Goal: Transaction & Acquisition: Download file/media

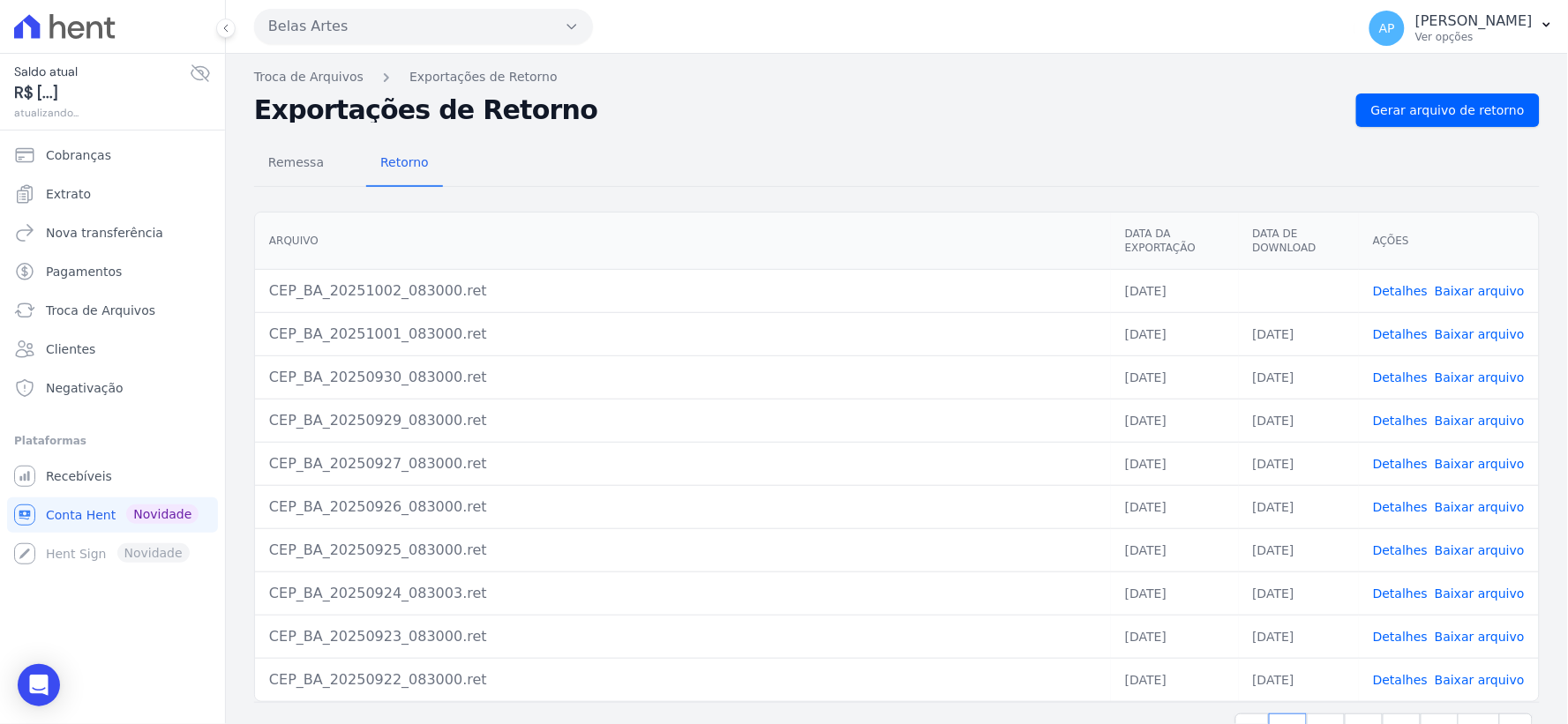
click at [1457, 284] on link "Baixar arquivo" at bounding box center [1480, 291] width 90 height 14
click at [91, 200] on link "Extrato" at bounding box center [112, 194] width 210 height 35
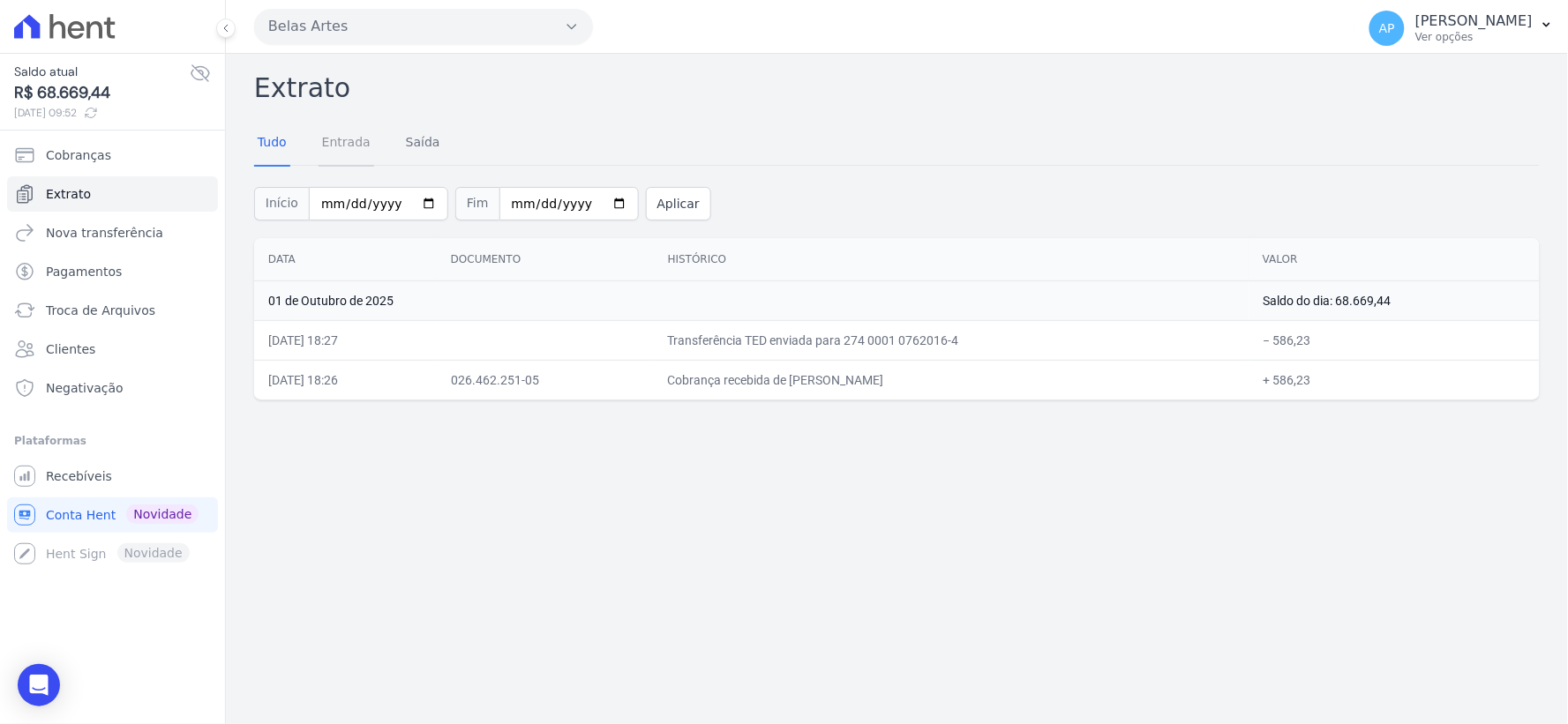
click at [349, 148] on link "Entrada" at bounding box center [346, 144] width 56 height 46
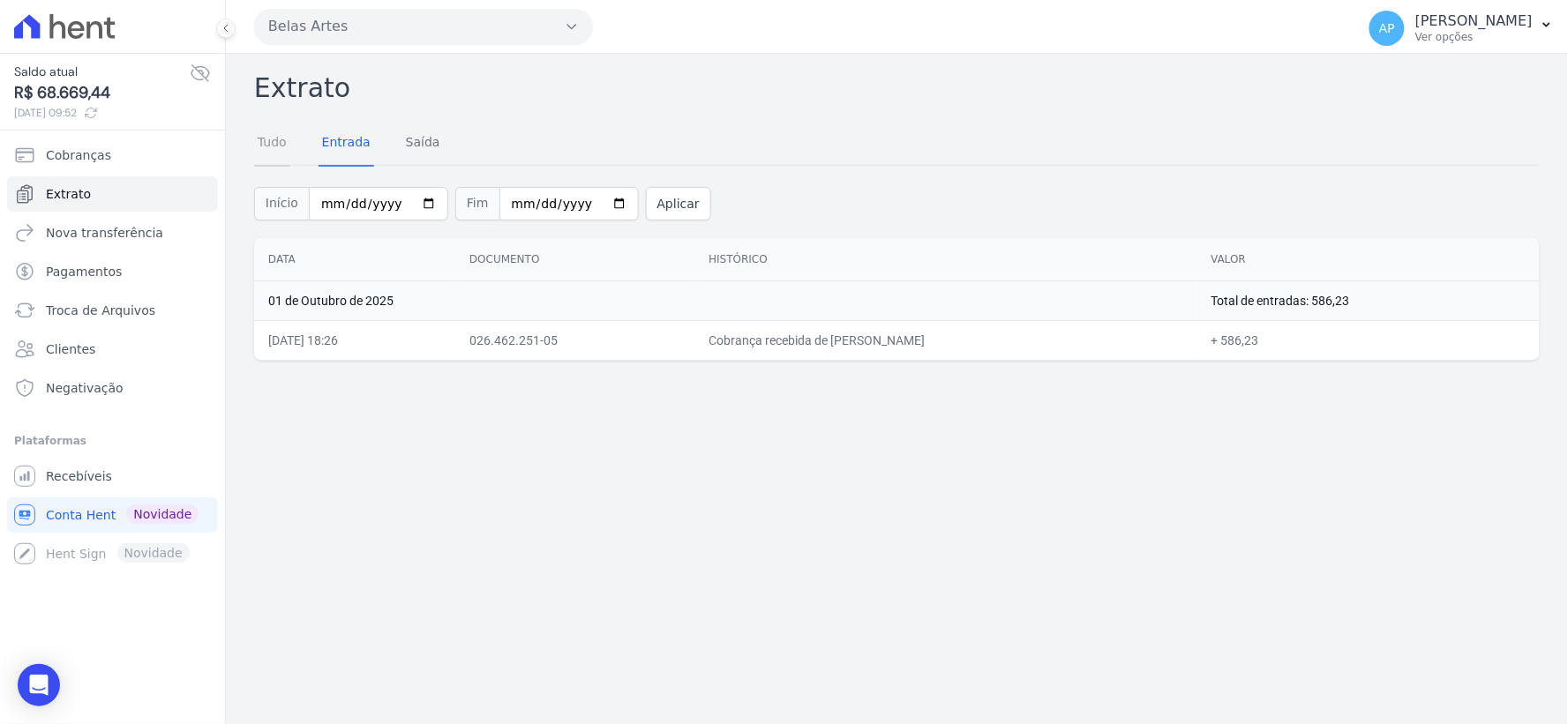
click at [268, 145] on link "Tudo" at bounding box center [272, 144] width 36 height 46
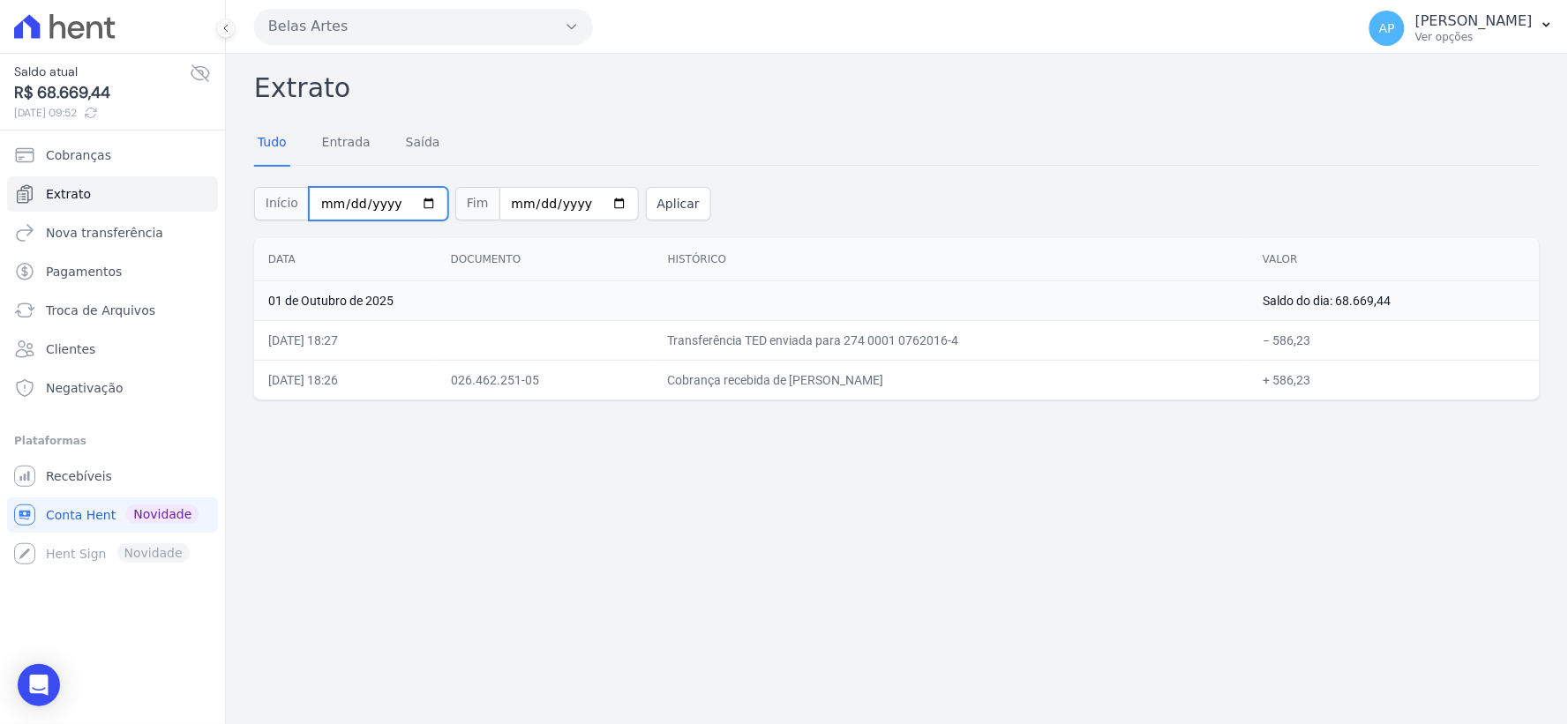
click at [320, 208] on input "[DATE]" at bounding box center [379, 203] width 140 height 34
type input "[DATE]"
click at [501, 207] on input "[DATE]" at bounding box center [570, 203] width 140 height 34
type input "[DATE]"
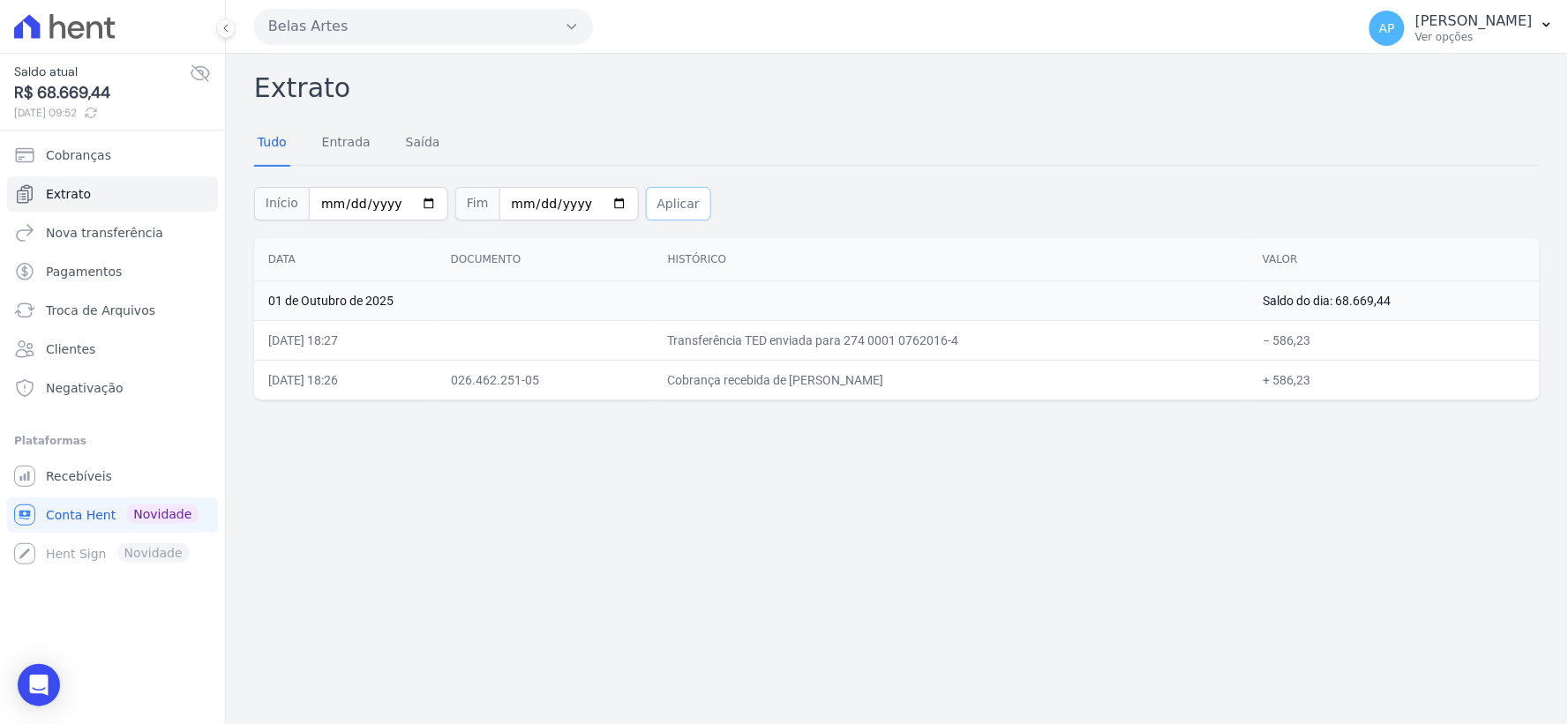
click at [662, 205] on button "Aplicar" at bounding box center [678, 203] width 65 height 34
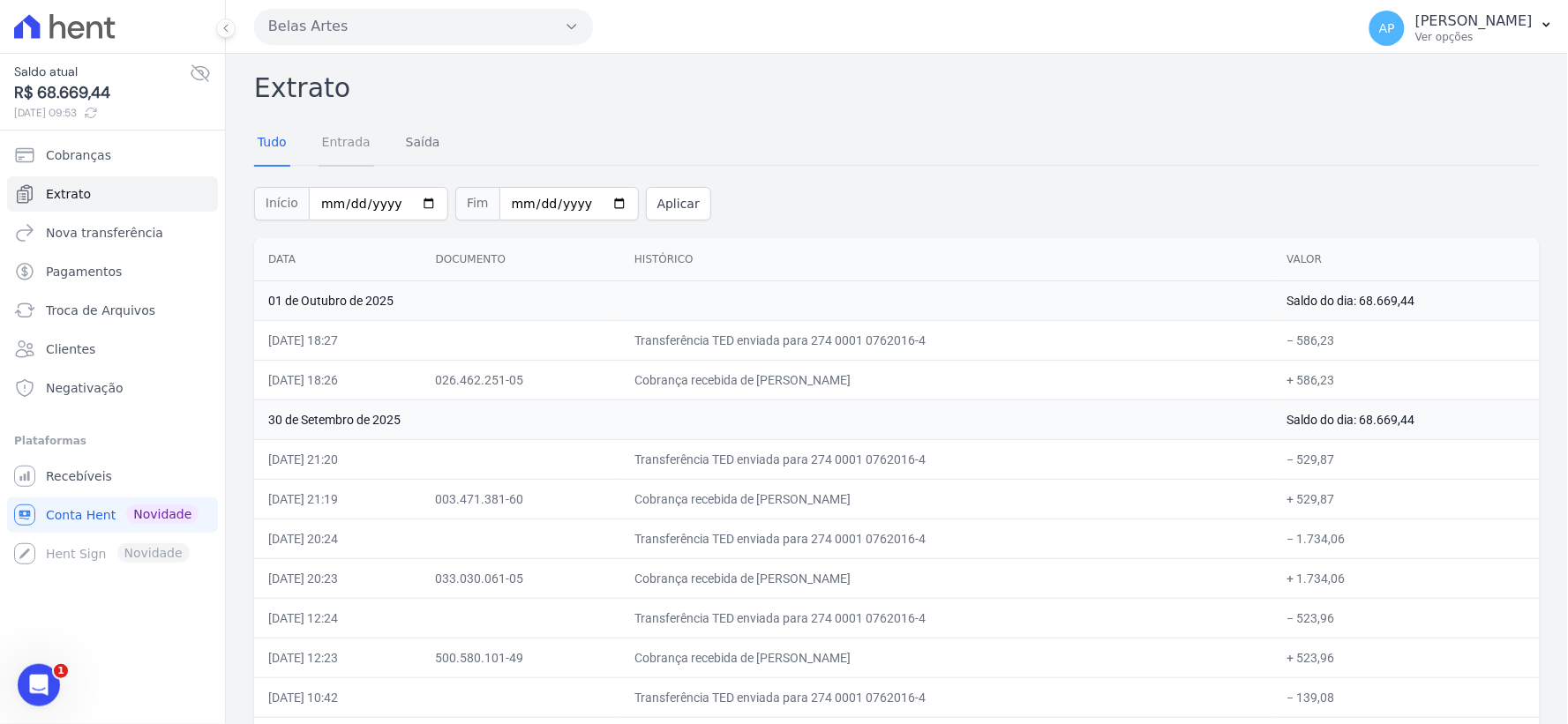
click at [355, 147] on link "Entrada" at bounding box center [346, 144] width 56 height 46
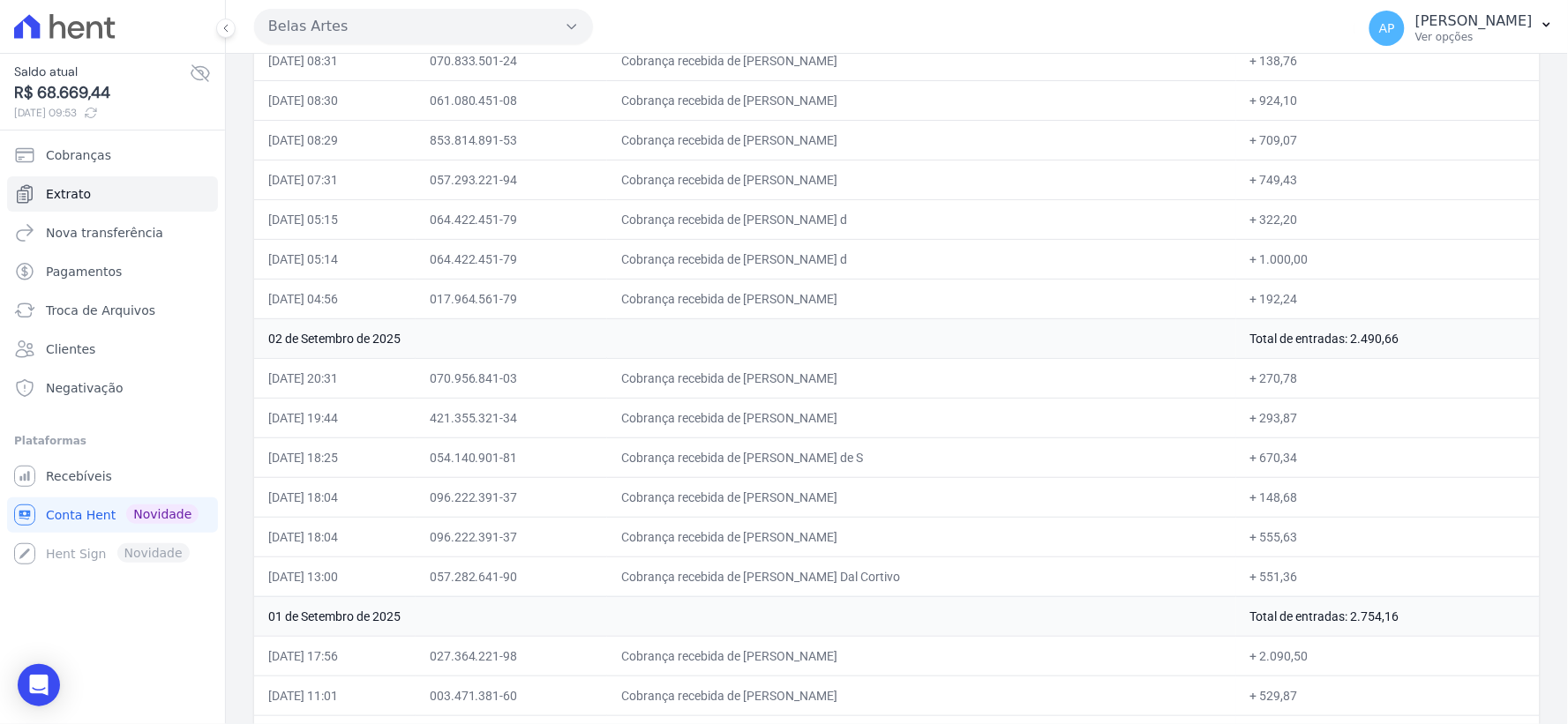
scroll to position [18465, 0]
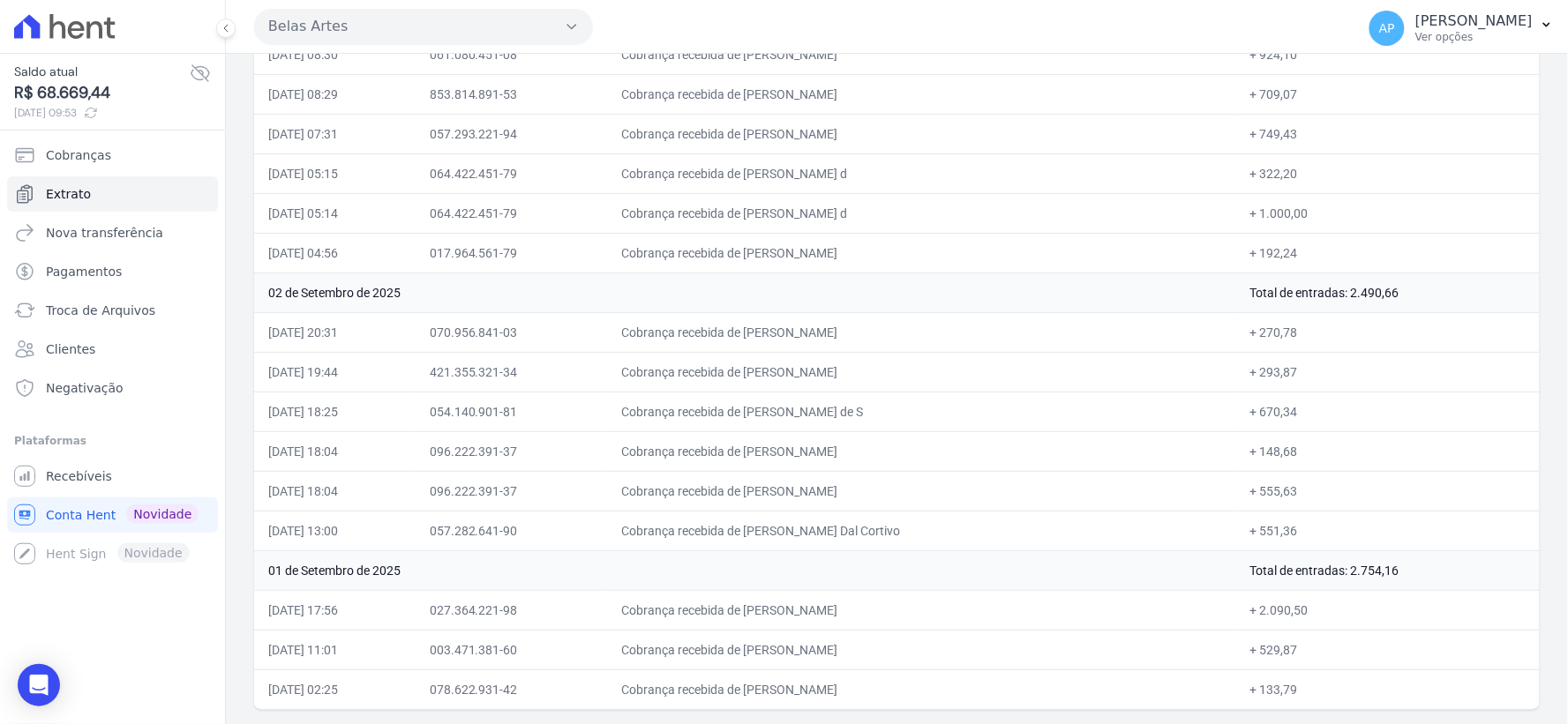
drag, startPoint x: 1341, startPoint y: 566, endPoint x: 1466, endPoint y: 577, distance: 125.5
click at [1466, 577] on td "Total de entradas: 2.754,16" at bounding box center [1388, 570] width 303 height 40
drag, startPoint x: 1241, startPoint y: 280, endPoint x: 1426, endPoint y: 304, distance: 186.6
click at [1426, 304] on td "Total de entradas: 2.490,66" at bounding box center [1388, 292] width 303 height 40
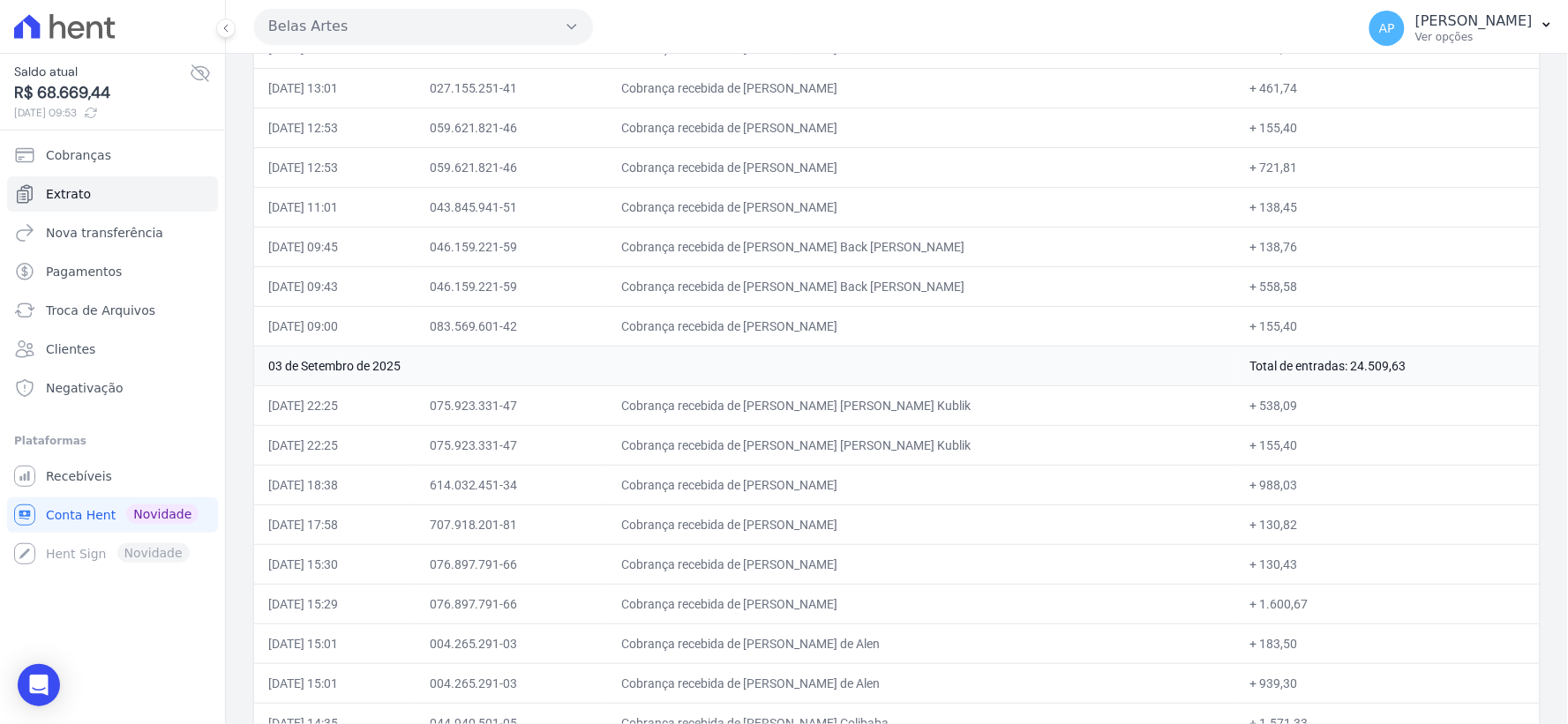
scroll to position [16505, 0]
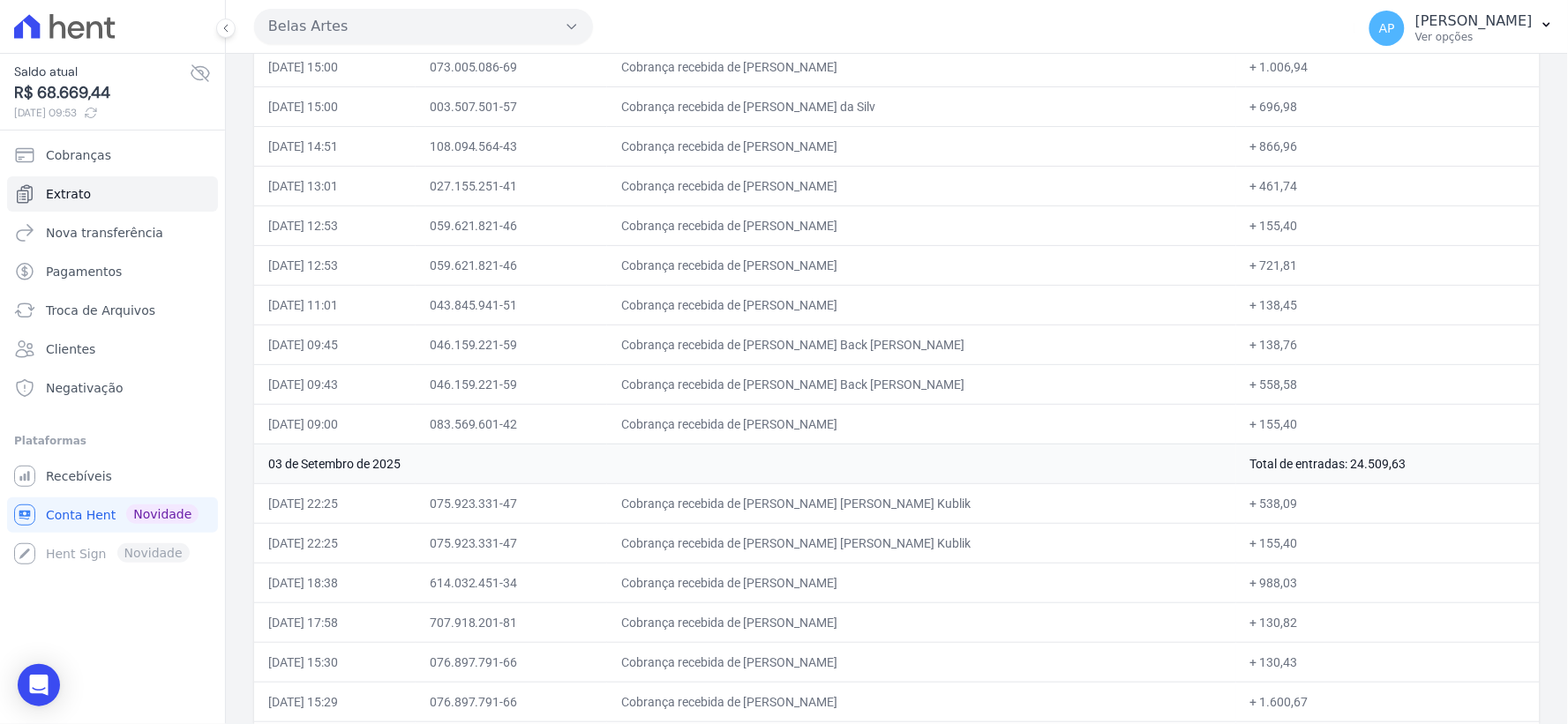
drag, startPoint x: 1253, startPoint y: 492, endPoint x: 1436, endPoint y: 503, distance: 183.3
click at [1436, 484] on td "Total de entradas: 24.509,63" at bounding box center [1388, 463] width 303 height 40
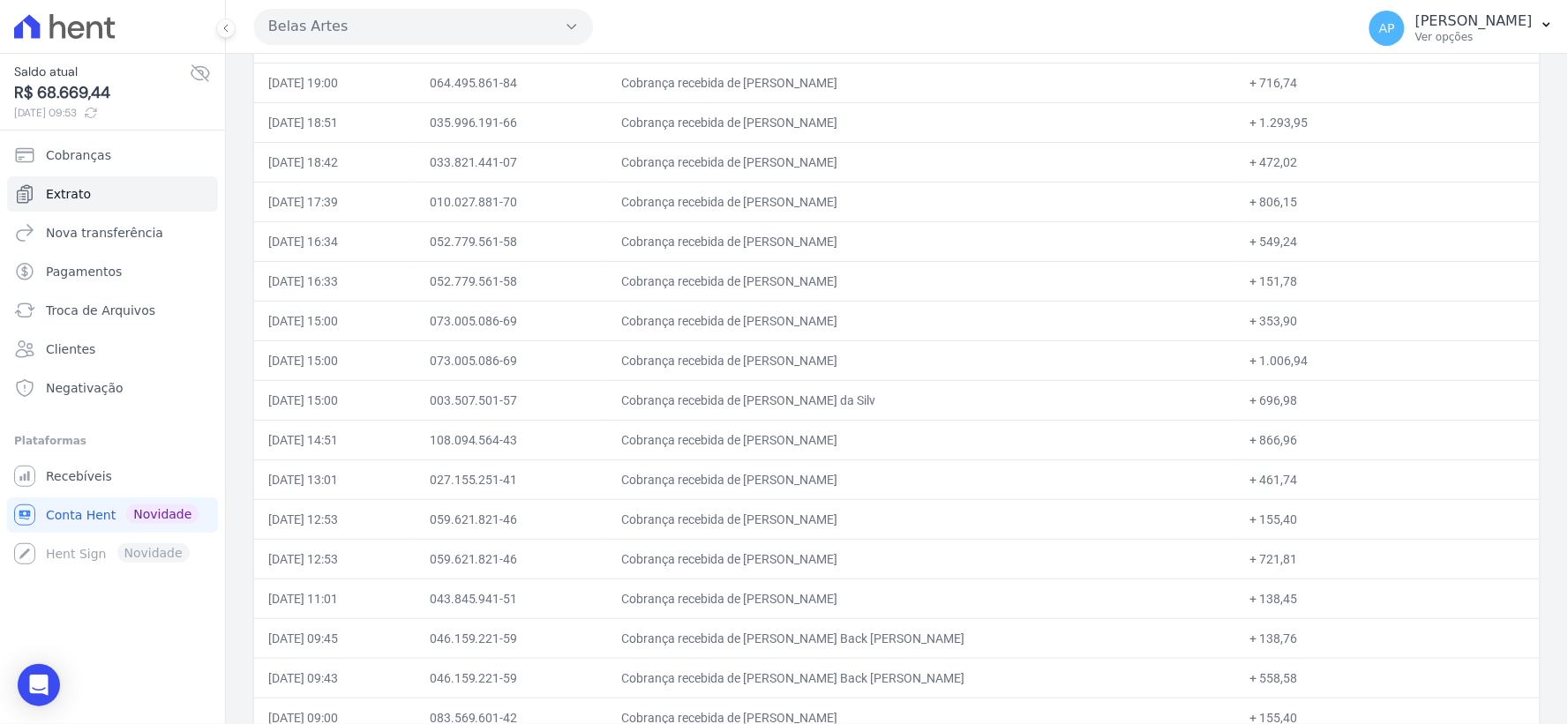
scroll to position [16016, 0]
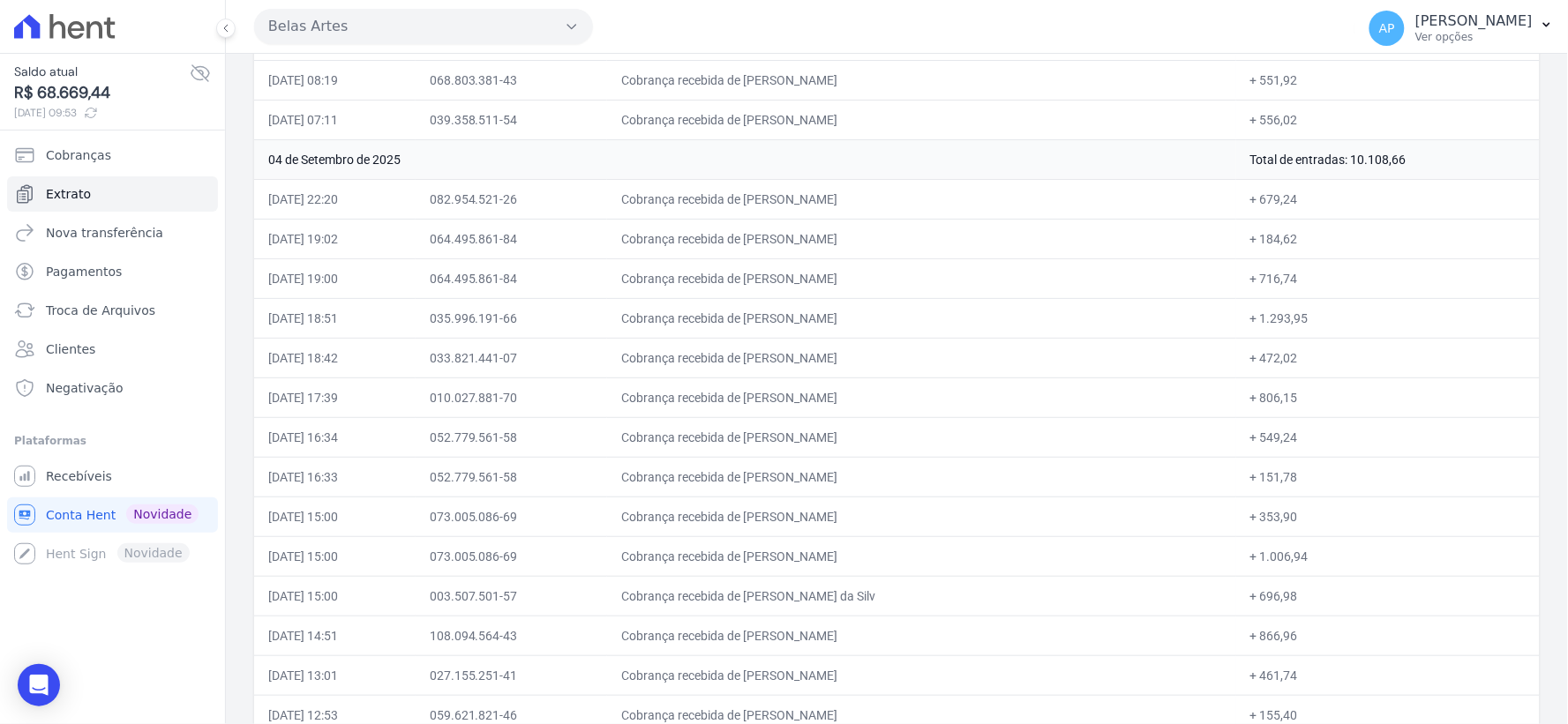
drag, startPoint x: 1241, startPoint y: 191, endPoint x: 1443, endPoint y: 192, distance: 202.0
click at [1443, 179] on td "Total de entradas: 10.108,66" at bounding box center [1388, 159] width 303 height 40
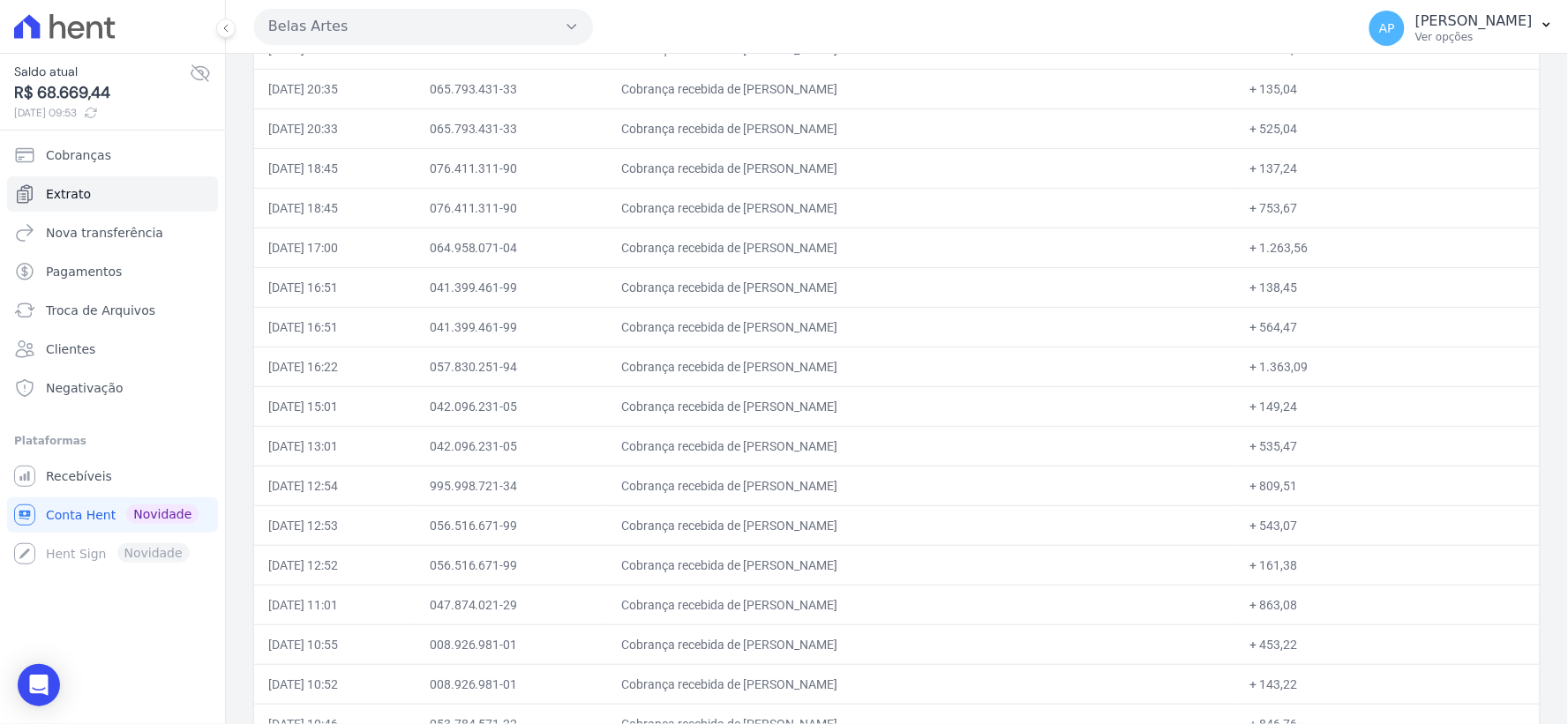
scroll to position [14937, 0]
drag, startPoint x: 1225, startPoint y: 133, endPoint x: 1413, endPoint y: 124, distance: 188.2
click at [1413, 107] on td "Total de entradas: 15.434,22" at bounding box center [1388, 87] width 303 height 40
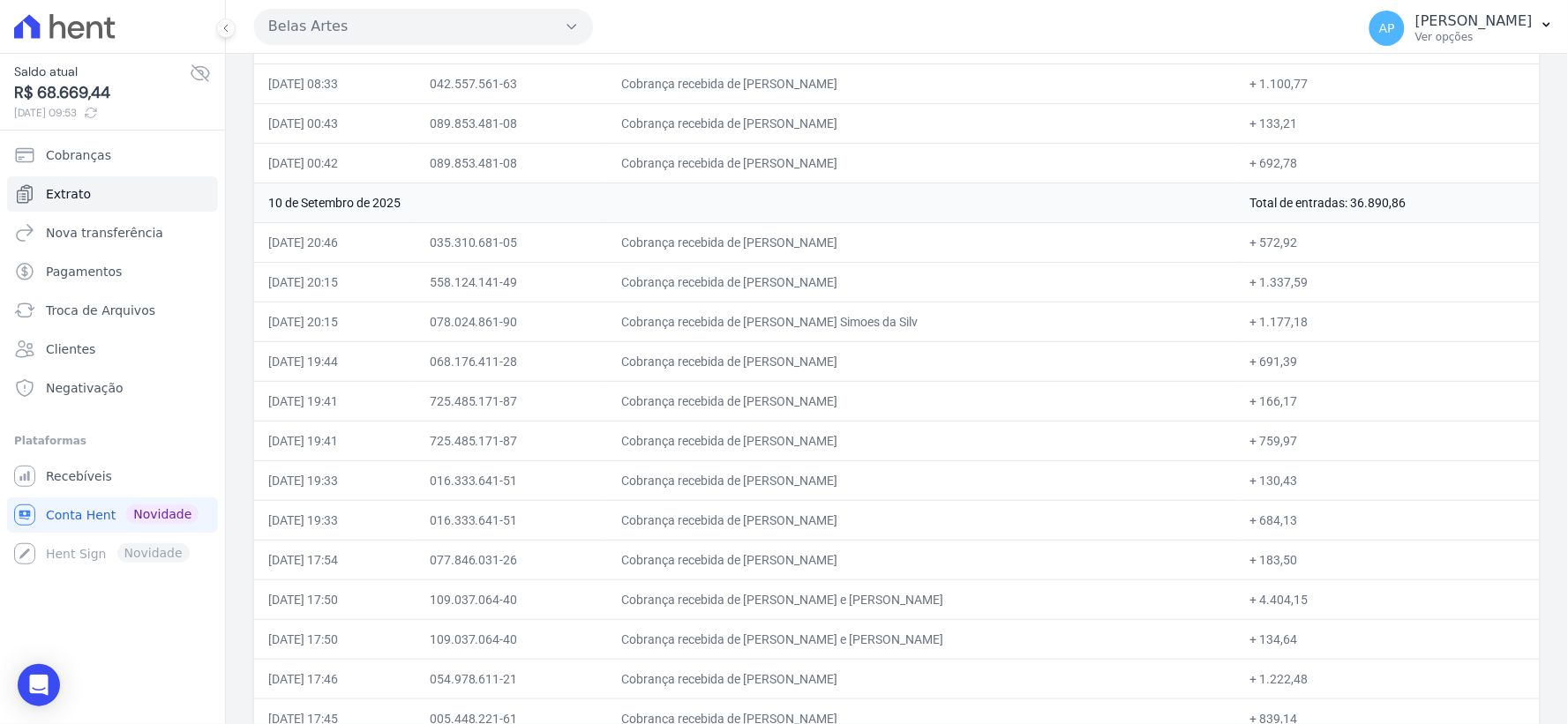
scroll to position [9843, 0]
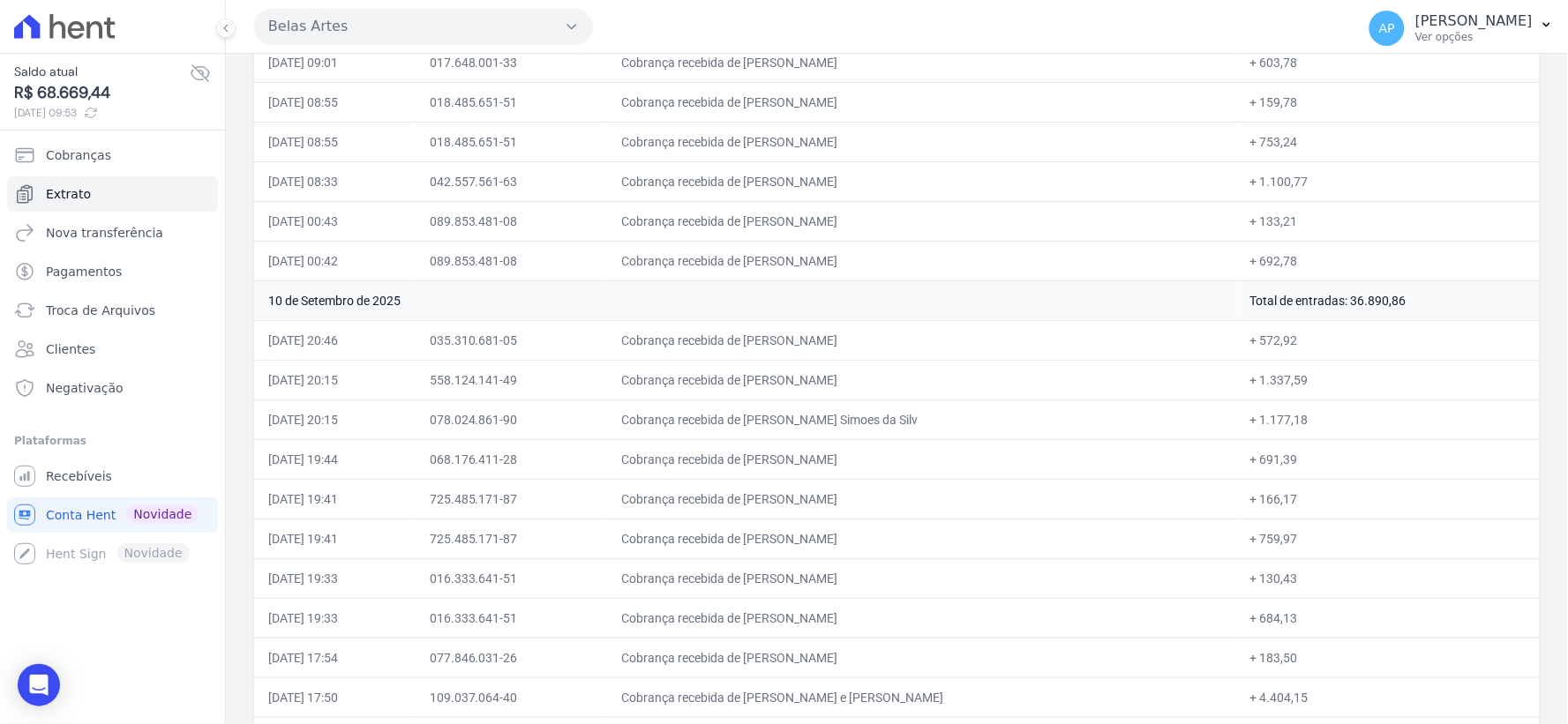
drag, startPoint x: 1265, startPoint y: 324, endPoint x: 1396, endPoint y: 329, distance: 131.1
click at [1396, 320] on td "Total de entradas: 36.890,86" at bounding box center [1388, 300] width 303 height 40
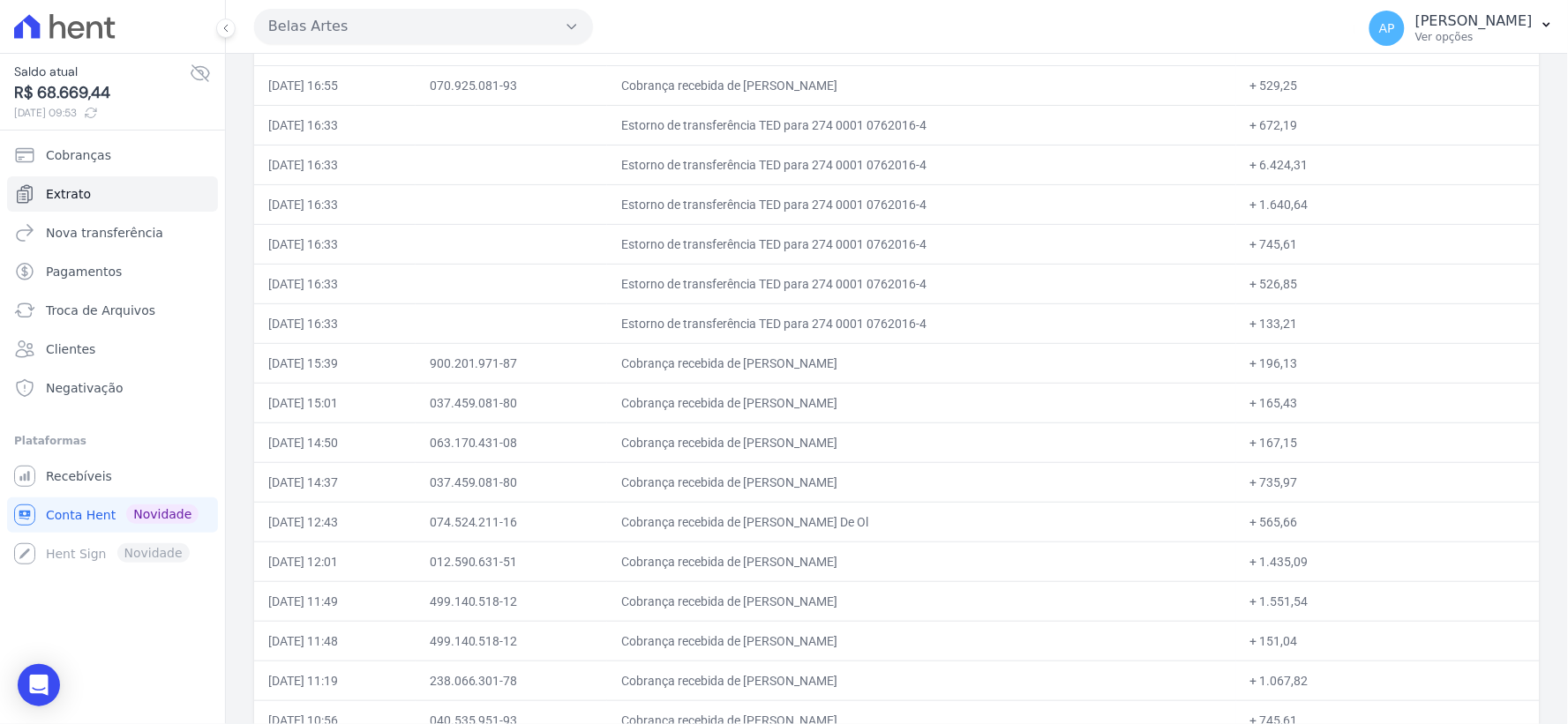
scroll to position [8176, 0]
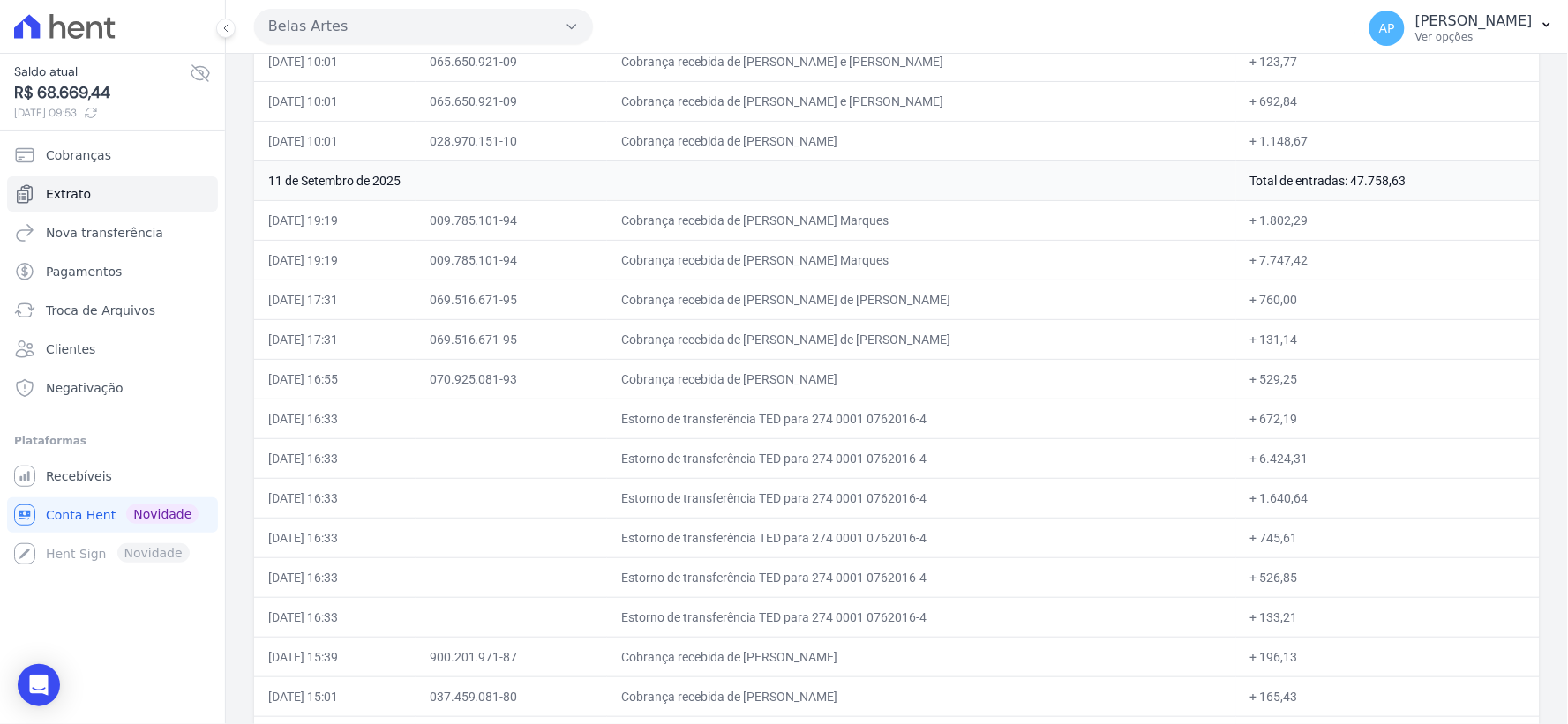
drag, startPoint x: 1269, startPoint y: 206, endPoint x: 1417, endPoint y: 206, distance: 148.0
click at [1417, 200] on td "Total de entradas: 47.758,63" at bounding box center [1388, 180] width 303 height 40
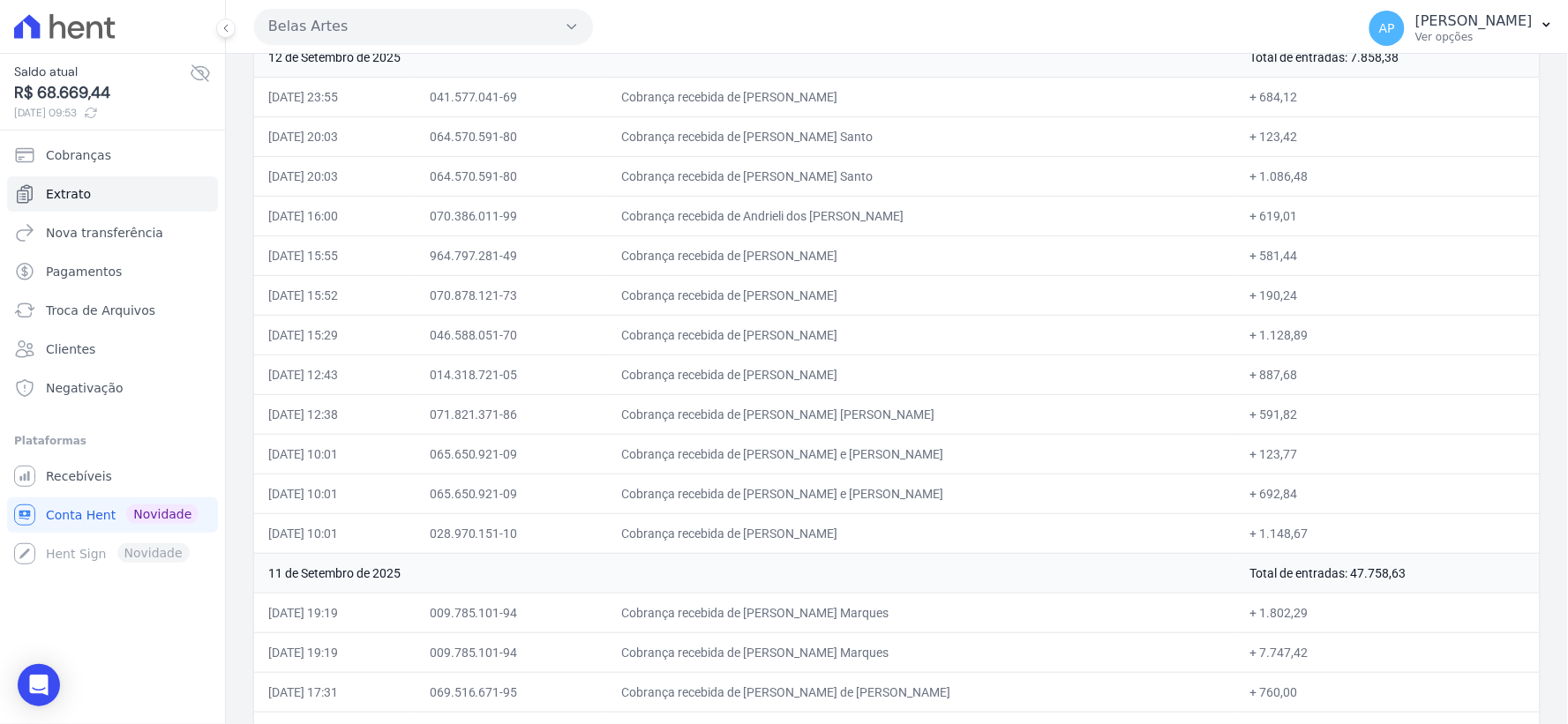
scroll to position [7686, 0]
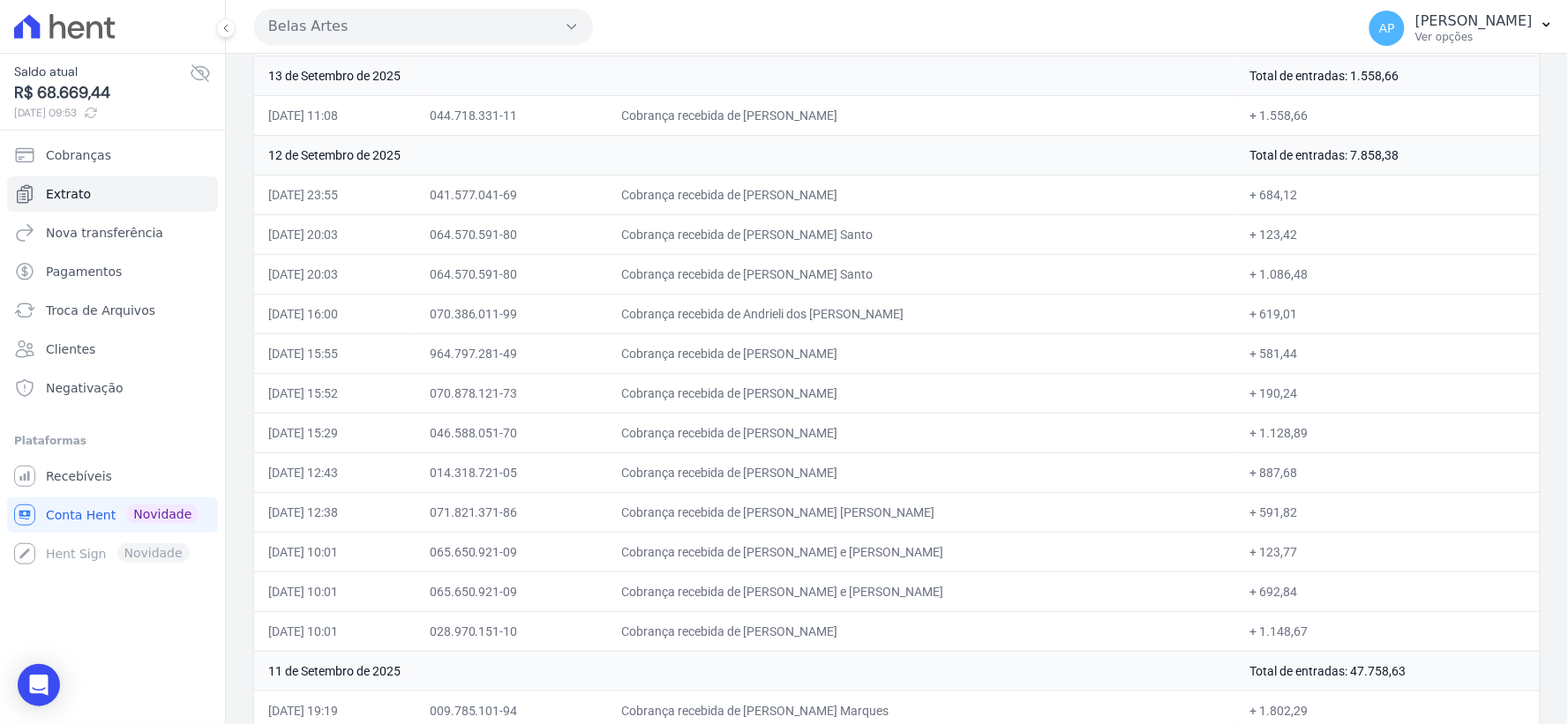
drag, startPoint x: 1292, startPoint y: 179, endPoint x: 1355, endPoint y: 178, distance: 63.0
click at [1355, 175] on td "Total de entradas: 7.858,38" at bounding box center [1388, 155] width 303 height 40
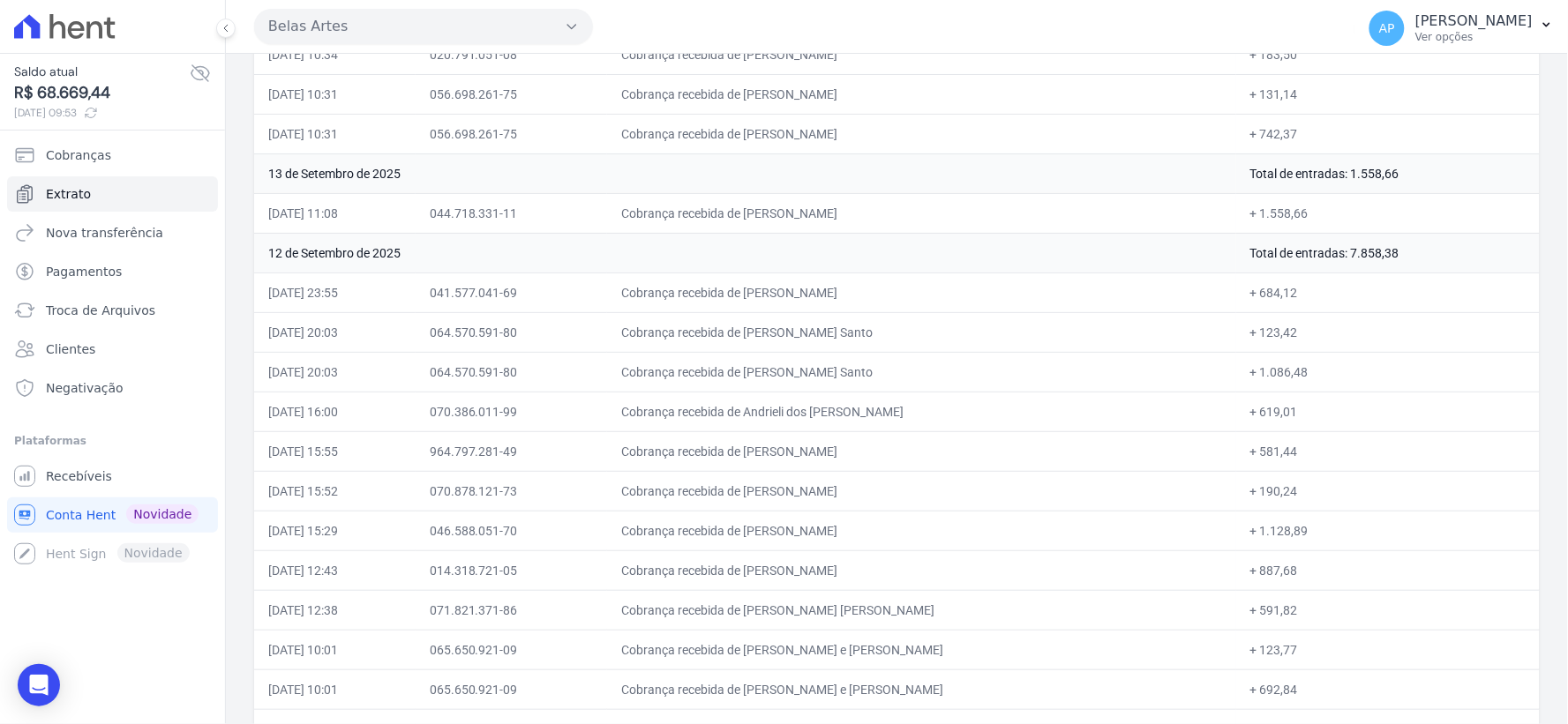
click at [607, 492] on td "070.878.121-73" at bounding box center [511, 491] width 191 height 40
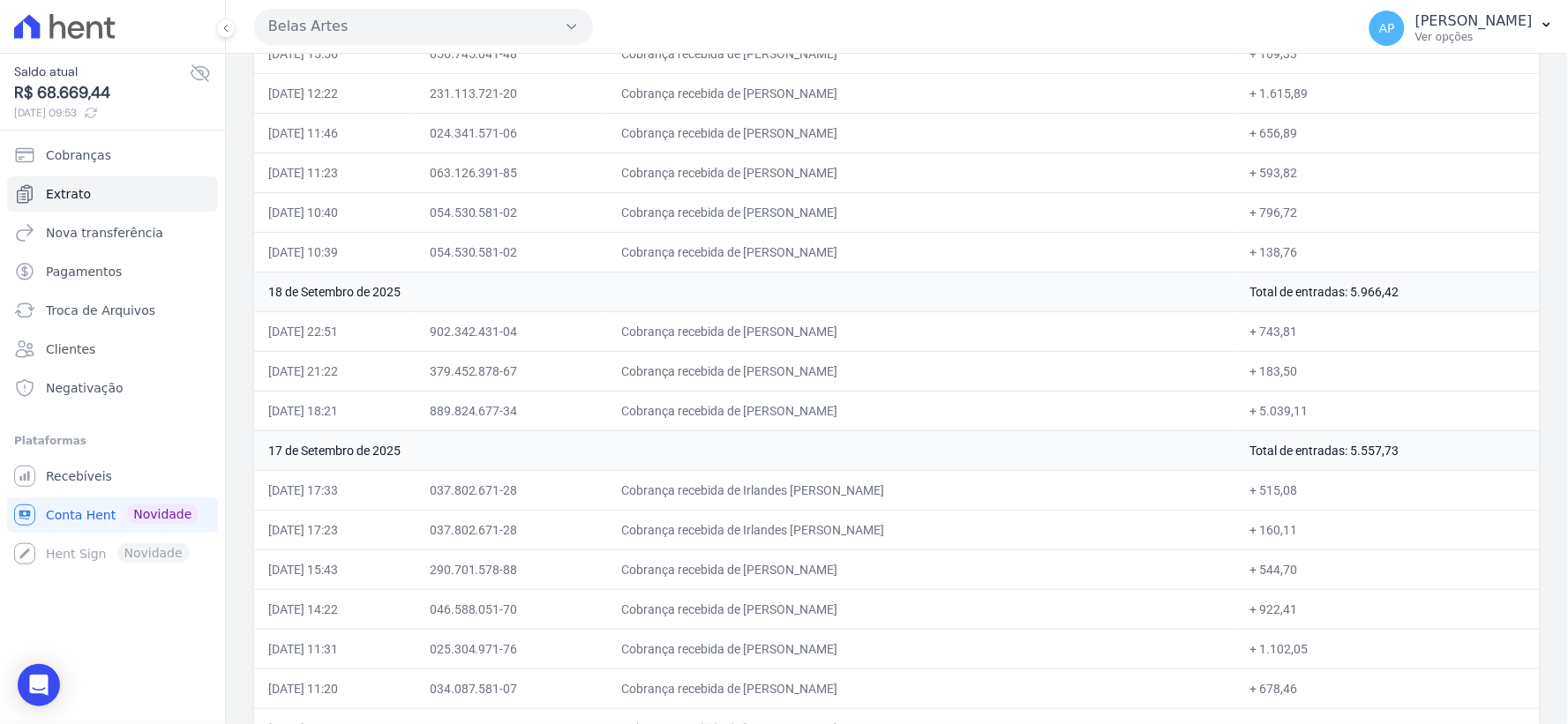
scroll to position [5727, 0]
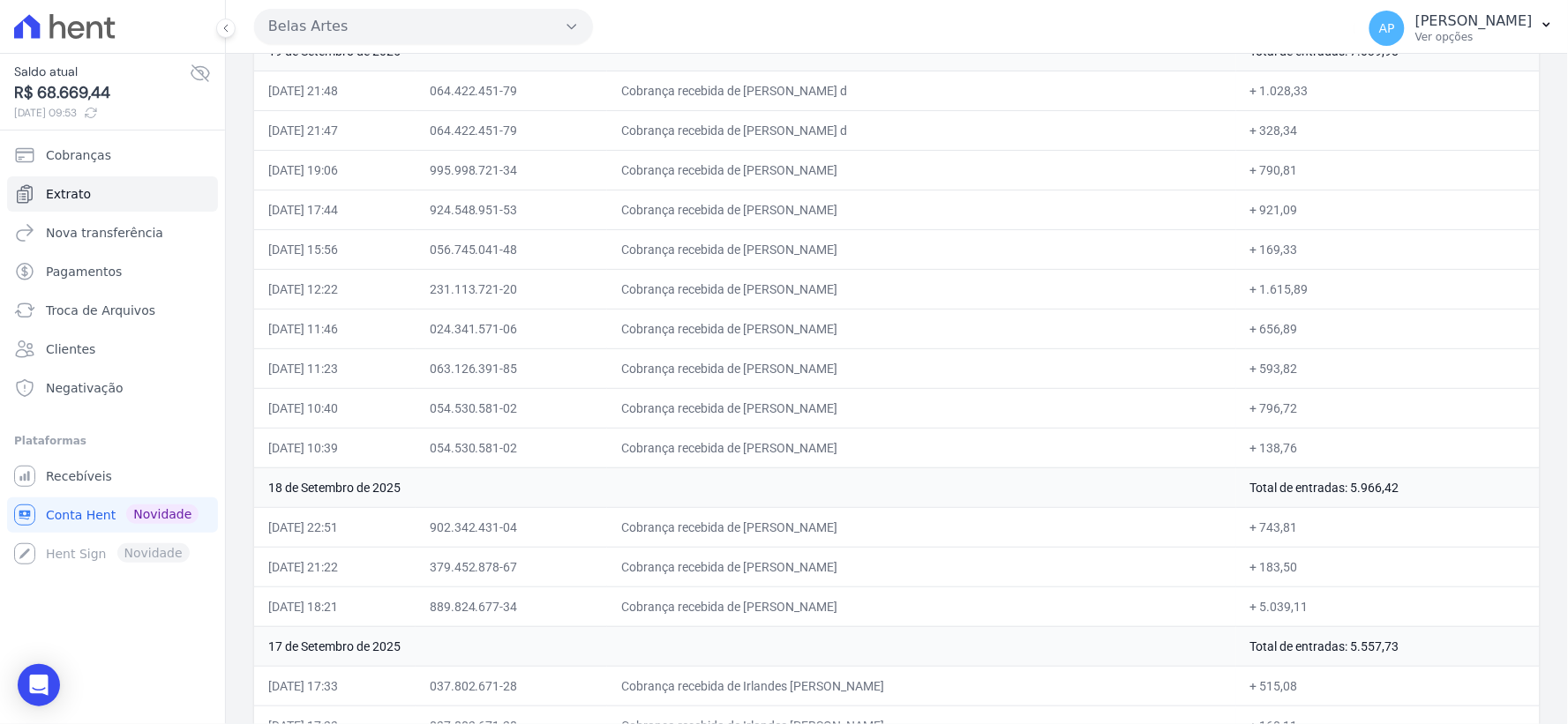
drag, startPoint x: 615, startPoint y: 253, endPoint x: 1027, endPoint y: 278, distance: 412.8
click at [1027, 269] on tr "19/09/2025, 15:56 056.745.041-48 Cobrança recebida de Emilly Calista Simoes + 1…" at bounding box center [897, 248] width 1286 height 40
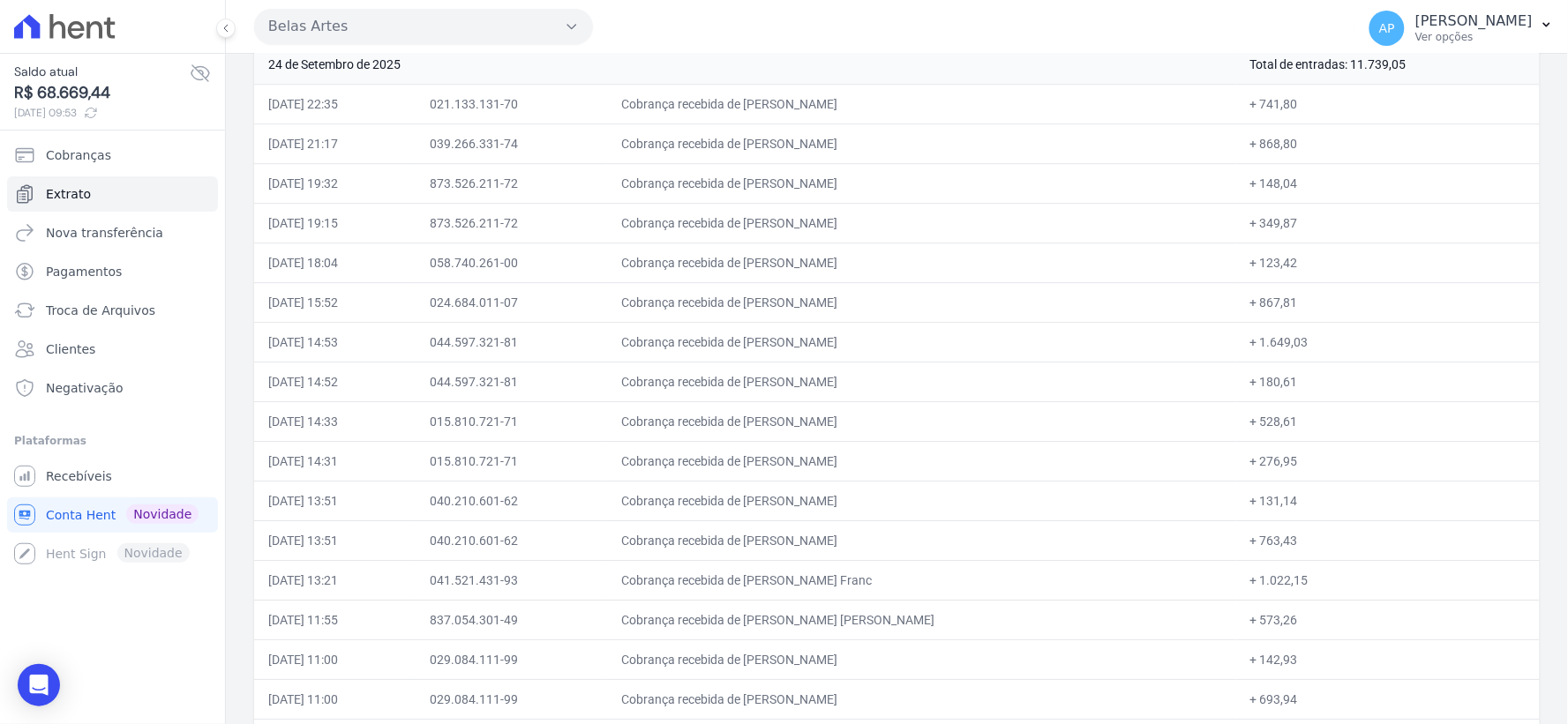
scroll to position [3669, 0]
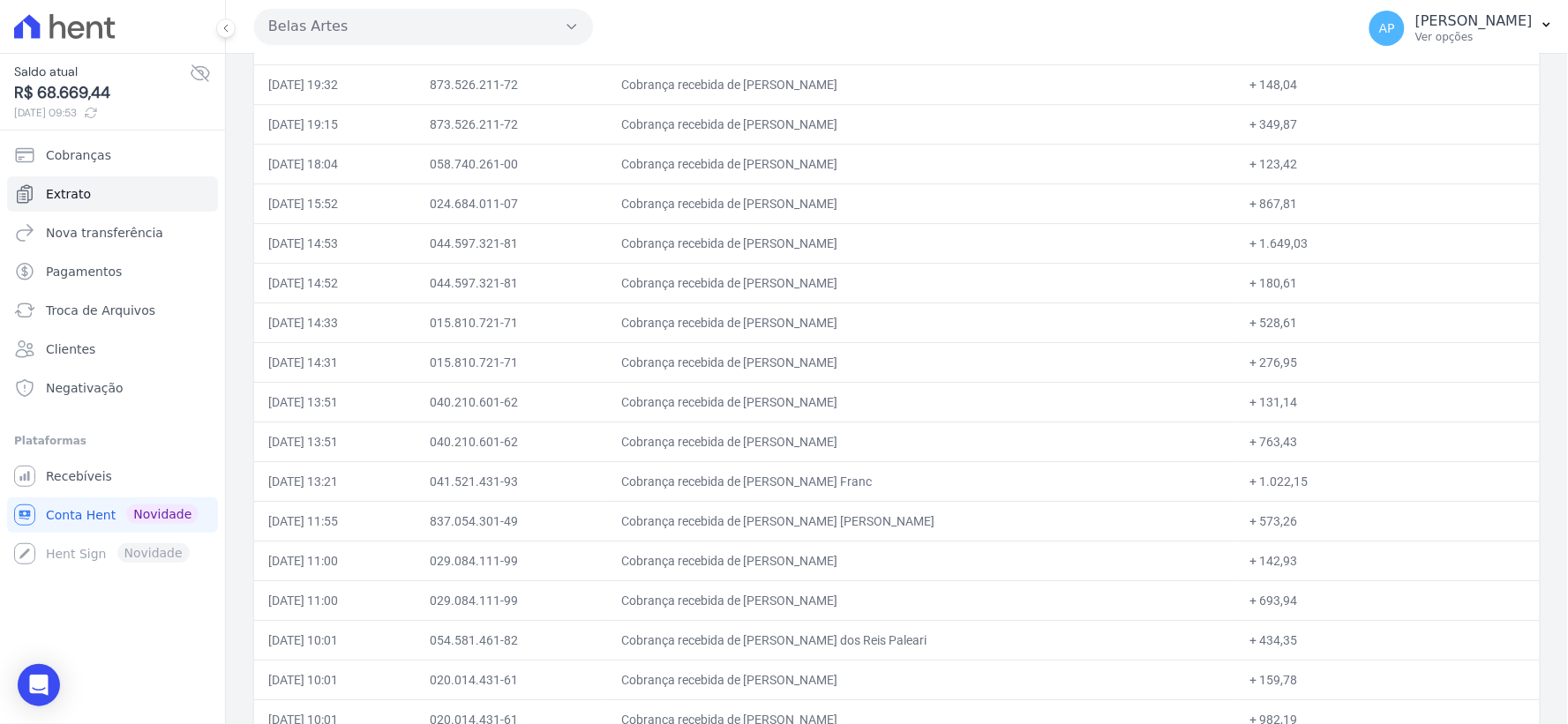
drag, startPoint x: 794, startPoint y: 645, endPoint x: 930, endPoint y: 657, distance: 136.5
click at [930, 657] on td "Cobrança recebida de Liz Cristina dos Reis Paleari" at bounding box center [921, 639] width 629 height 40
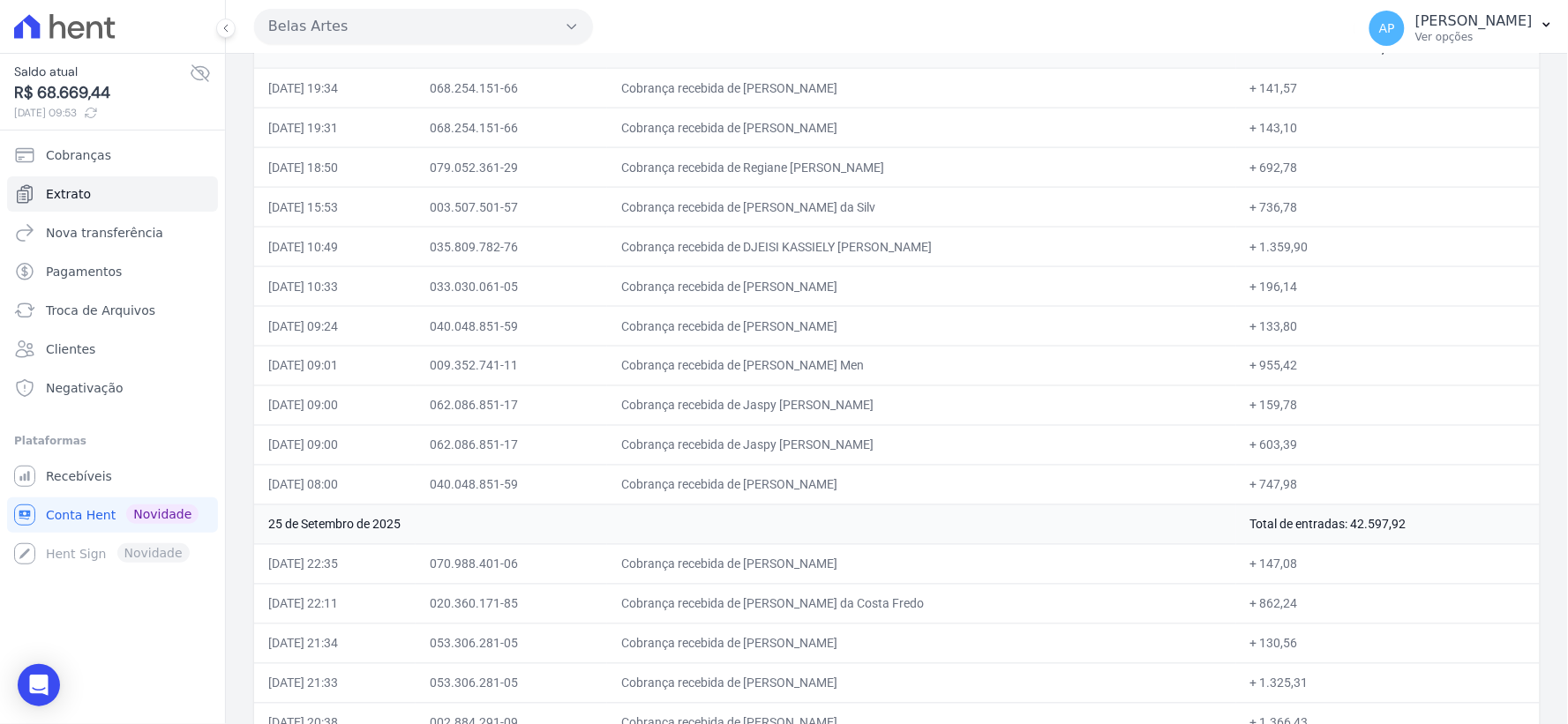
scroll to position [630, 0]
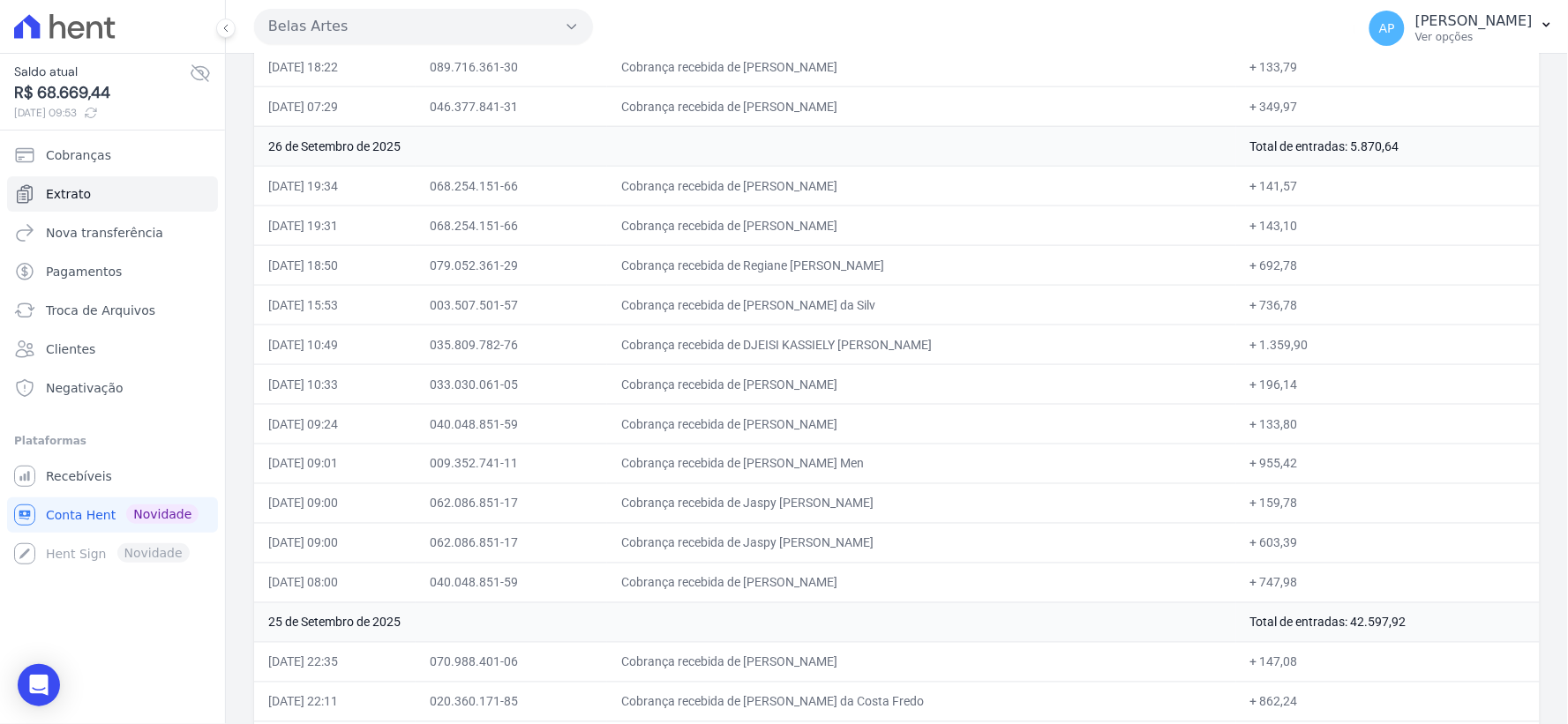
click at [1269, 309] on td "+ 736,78" at bounding box center [1388, 304] width 303 height 40
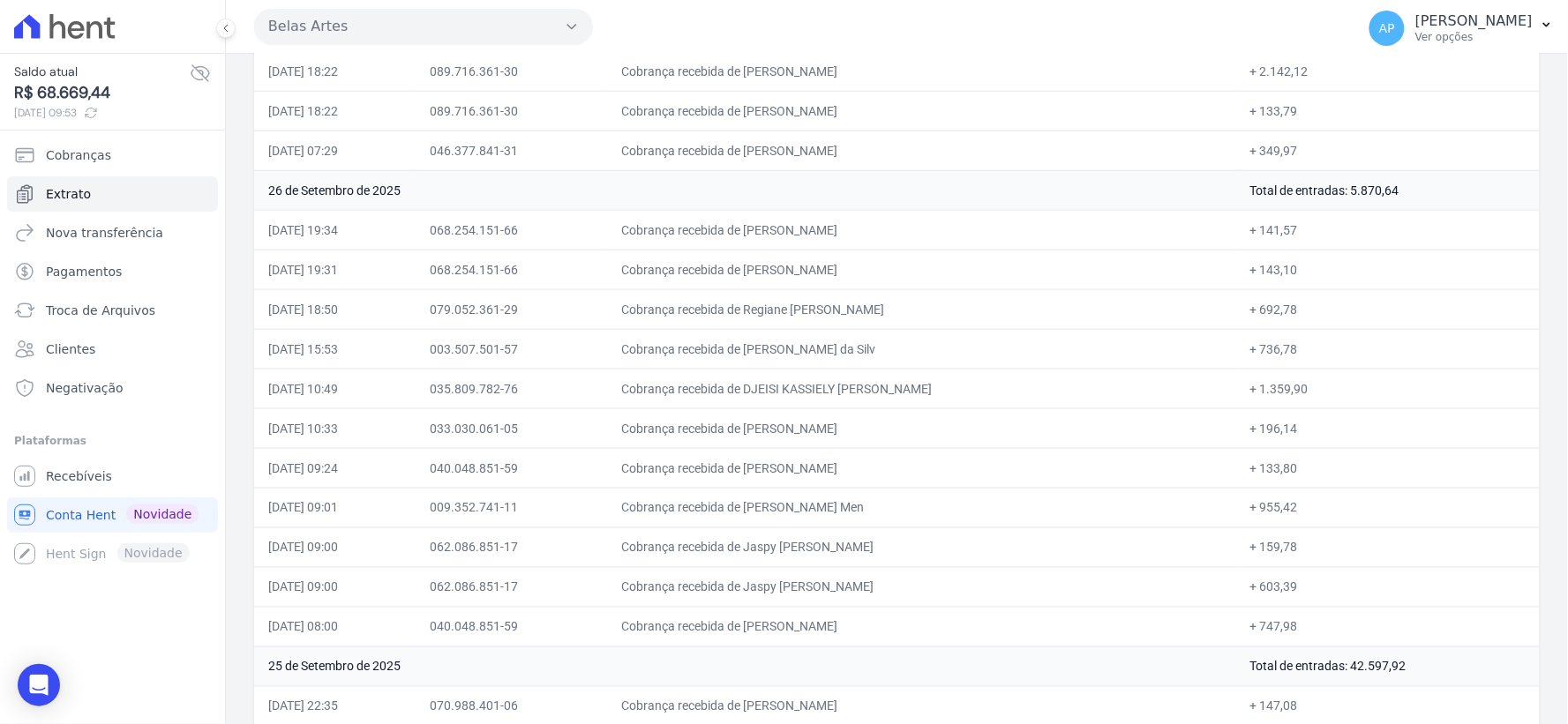
scroll to position [1978, 0]
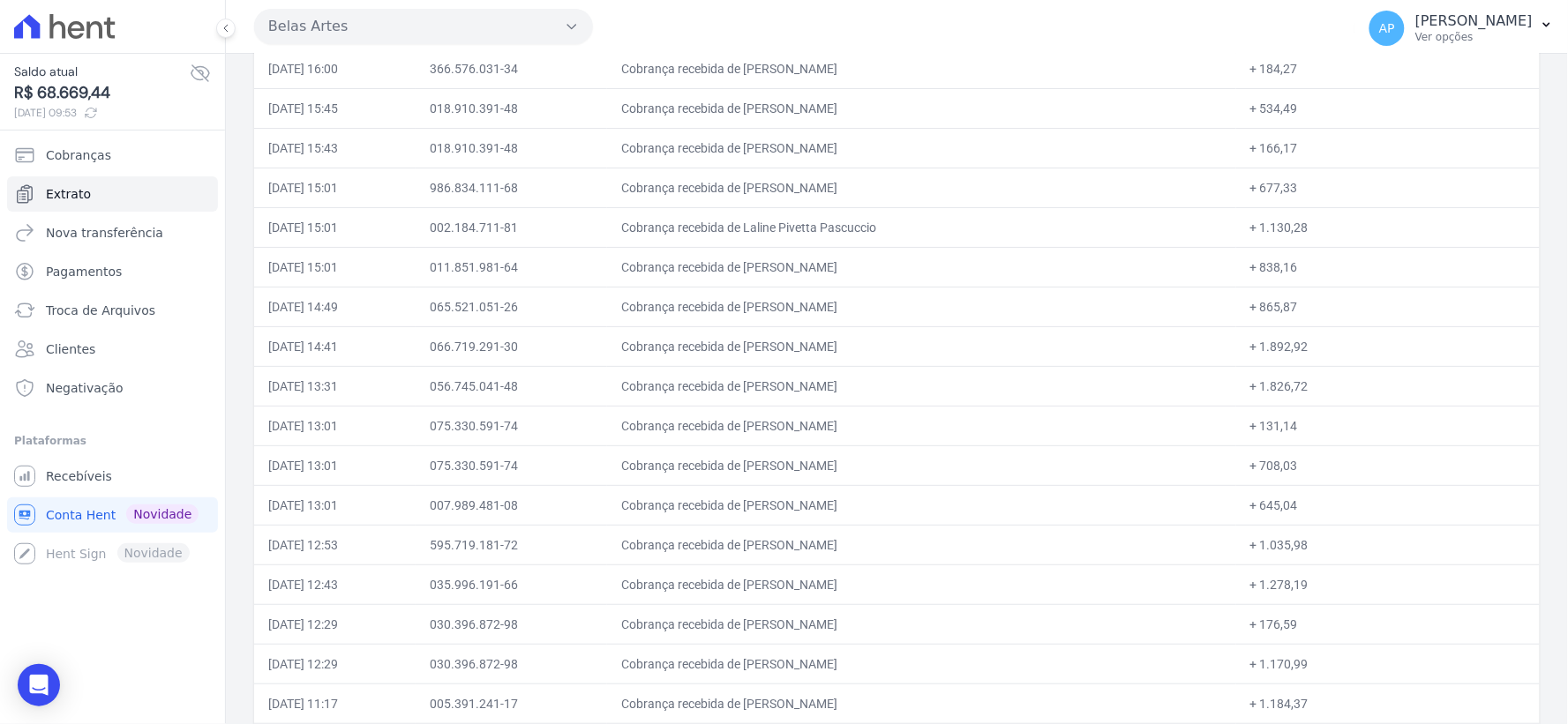
drag, startPoint x: 805, startPoint y: 338, endPoint x: 960, endPoint y: 358, distance: 156.3
click at [960, 358] on td "Cobrança recebida de Guilherme Caricchio da Silva" at bounding box center [921, 346] width 629 height 40
drag, startPoint x: 835, startPoint y: 394, endPoint x: 1082, endPoint y: 394, distance: 247.0
click at [1082, 394] on td "Cobrança recebida de Emilly Calista Simoes" at bounding box center [921, 385] width 629 height 40
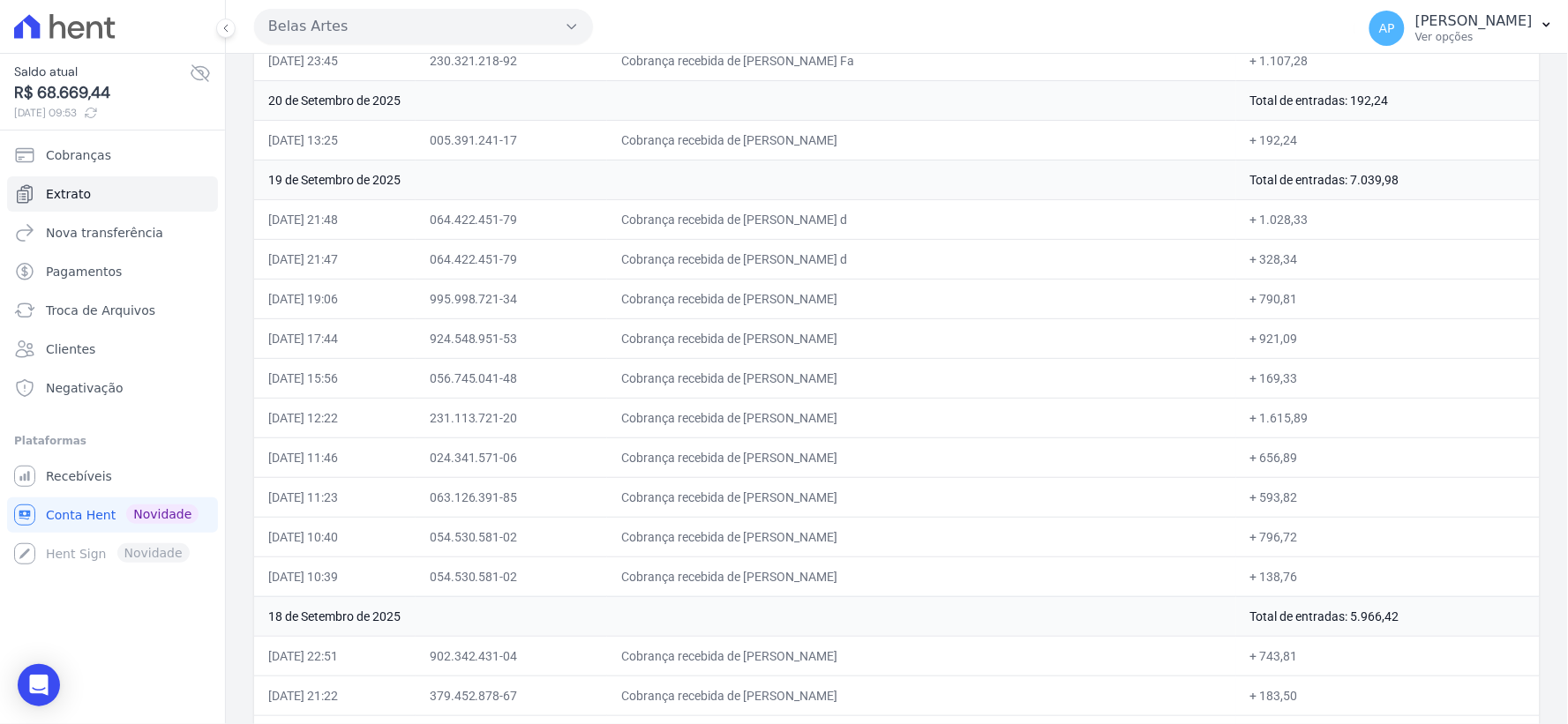
drag, startPoint x: 647, startPoint y: 381, endPoint x: 1303, endPoint y: 394, distance: 656.1
click at [1303, 394] on tr "19/09/2025, 15:56 056.745.041-48 Cobrança recebida de Emilly Calista Simoes + 1…" at bounding box center [897, 377] width 1286 height 40
click at [510, 398] on td "056.745.041-48" at bounding box center [511, 377] width 191 height 40
drag, startPoint x: 272, startPoint y: 389, endPoint x: 727, endPoint y: 408, distance: 455.4
click at [727, 398] on tr "19/09/2025, 15:56 056.745.041-48 Cobrança recebida de Emilly Calista Simoes + 1…" at bounding box center [897, 377] width 1286 height 40
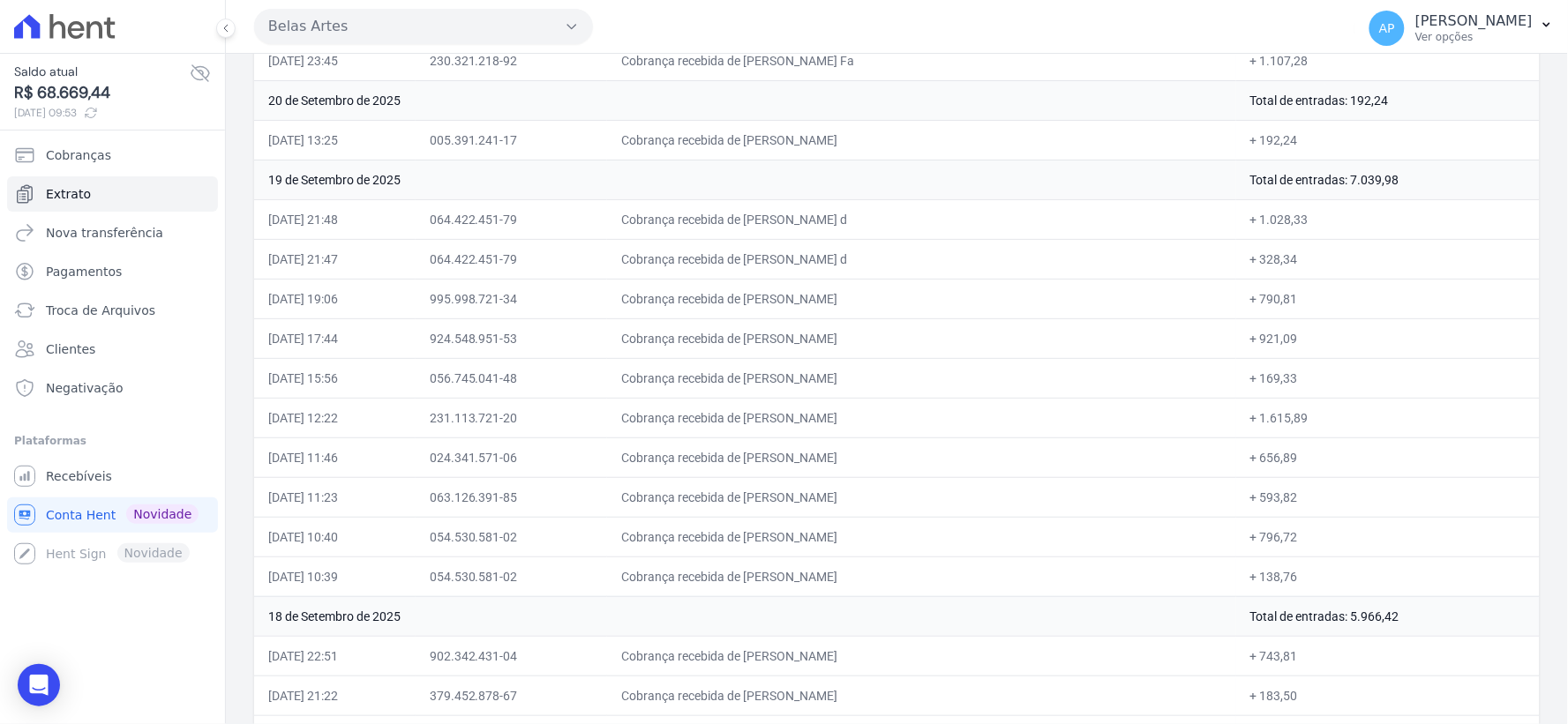
click at [561, 398] on td "056.745.041-48" at bounding box center [511, 377] width 191 height 40
drag, startPoint x: 266, startPoint y: 389, endPoint x: 1356, endPoint y: 388, distance: 1090.0
click at [1356, 388] on tr "19/09/2025, 15:56 056.745.041-48 Cobrança recebida de Emilly Calista Simoes + 1…" at bounding box center [897, 377] width 1286 height 40
copy tr "19/09/2025, 15:56 056.745.041-48 Cobrança recebida de Emilly Calista Simoes + 1…"
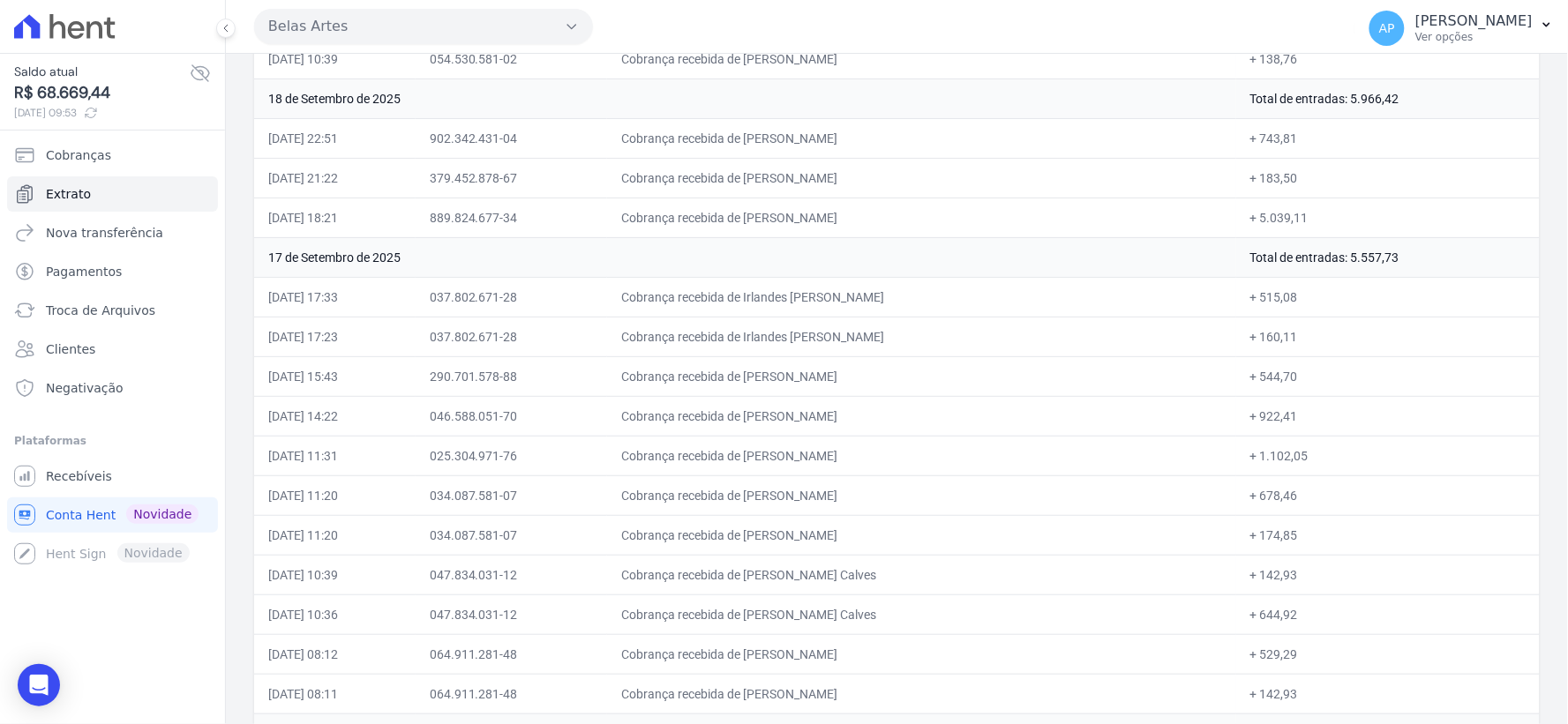
scroll to position [3928, 0]
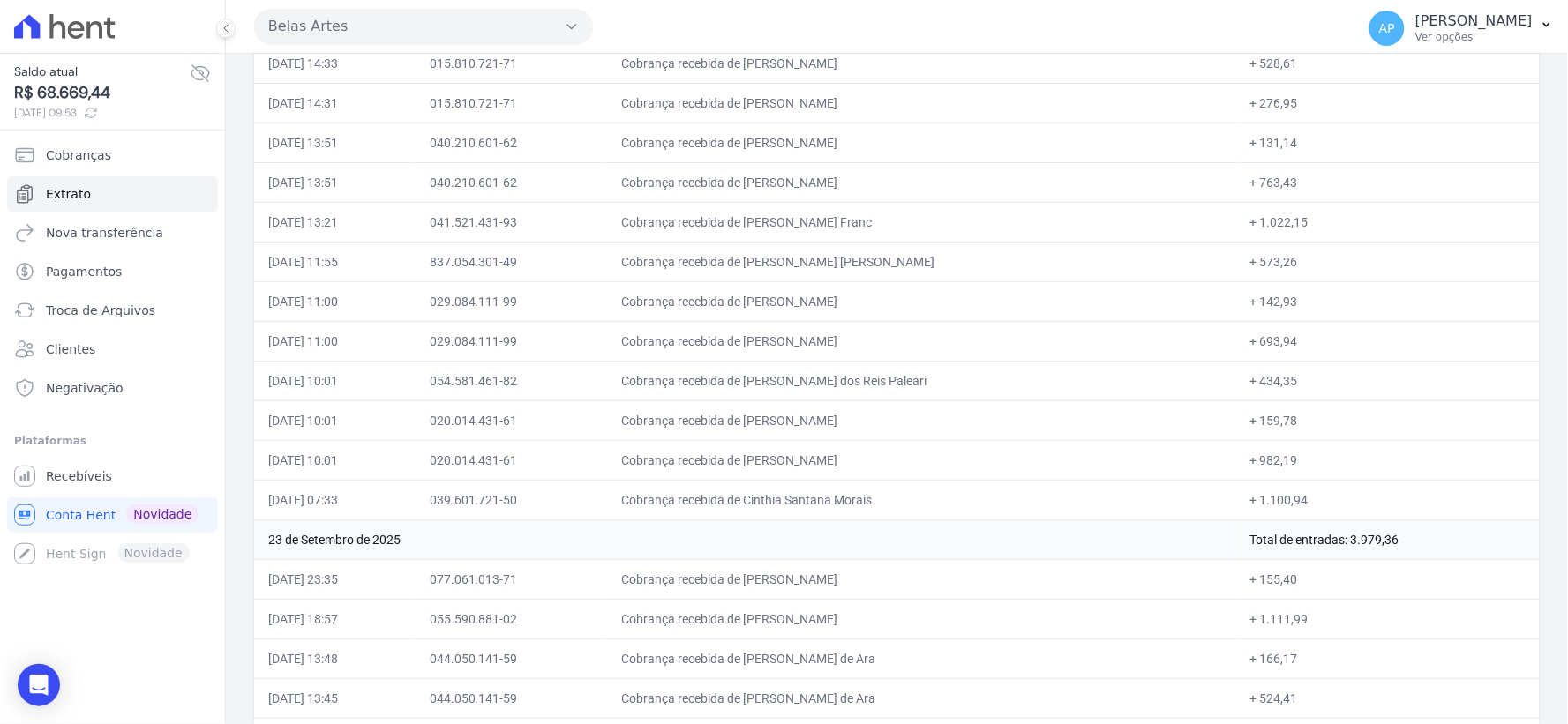
drag, startPoint x: 607, startPoint y: 388, endPoint x: 1295, endPoint y: 383, distance: 688.0
click at [1295, 383] on tr "24/09/2025, 10:01 054.581.461-82 Cobrança recebida de Liz Cristina dos Reis Pal…" at bounding box center [897, 380] width 1286 height 40
click at [1105, 560] on td "23 de Setembro de 2025" at bounding box center [745, 539] width 982 height 40
drag, startPoint x: 268, startPoint y: 389, endPoint x: 1496, endPoint y: 386, distance: 1228.0
click at [1496, 386] on tr "24/09/2025, 10:01 054.581.461-82 Cobrança recebida de Liz Cristina dos Reis Pal…" at bounding box center [897, 380] width 1286 height 40
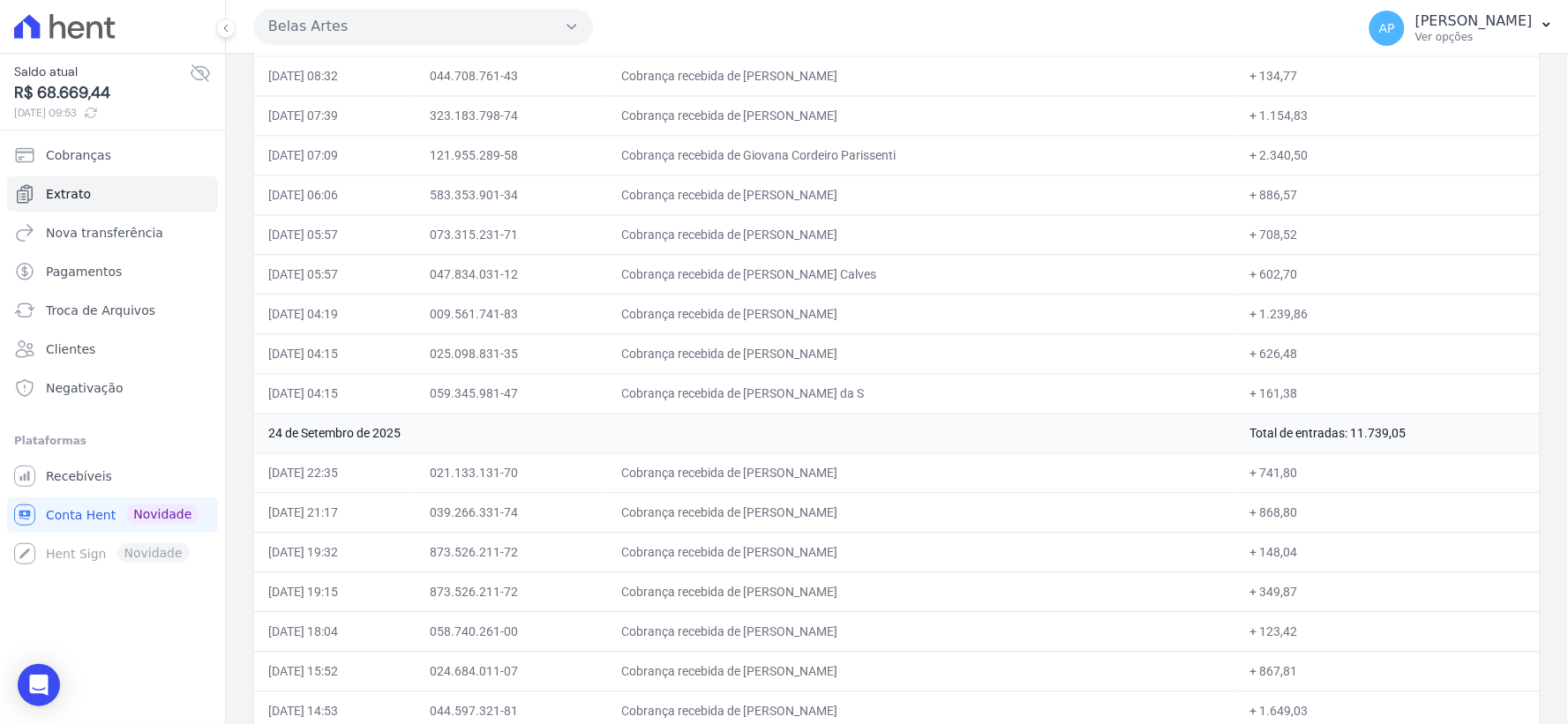
scroll to position [3305, 0]
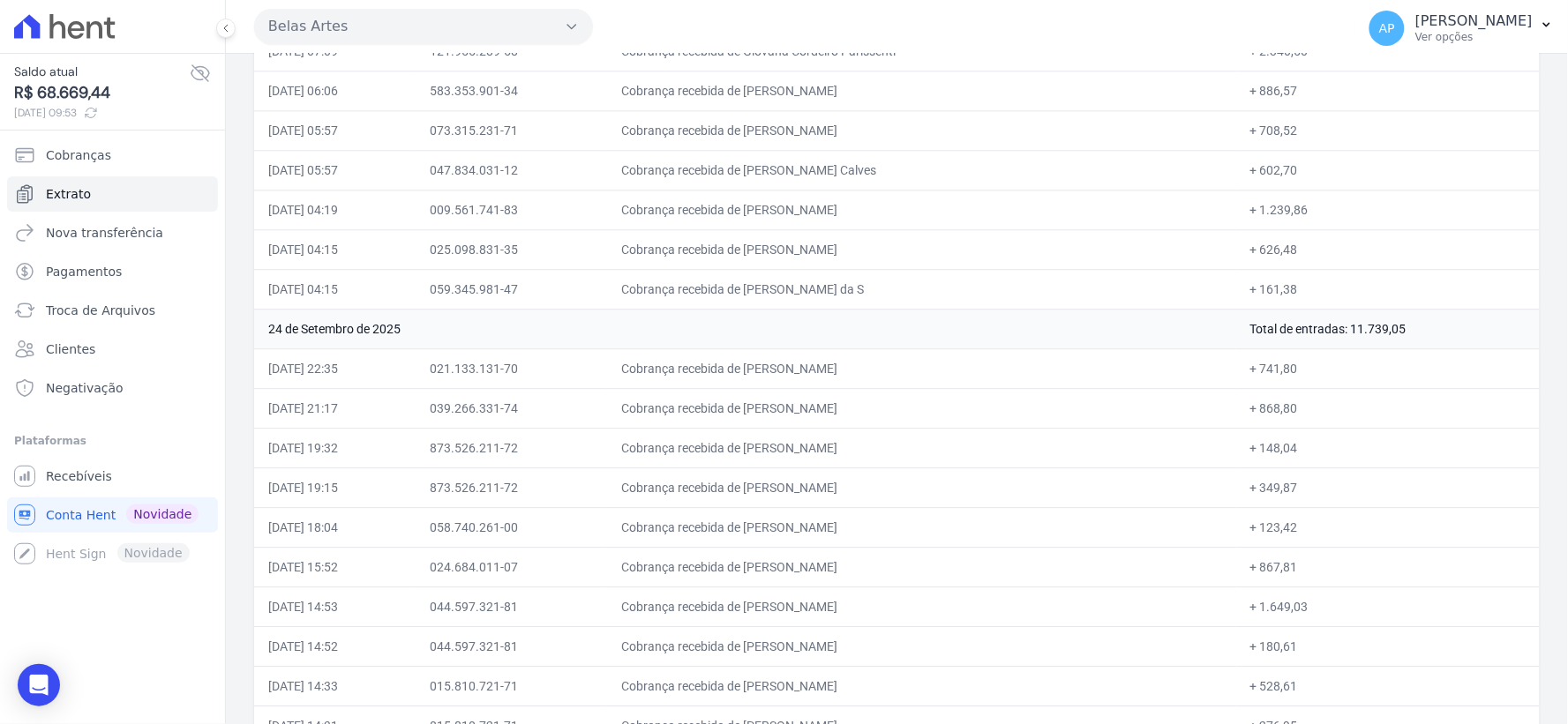
drag, startPoint x: 265, startPoint y: 501, endPoint x: 1370, endPoint y: 293, distance: 1124.4
copy tbody "25/09/2025, 22:35 070.988.401-06 Cobrança recebida de Joao Victor Soares Moreir…"
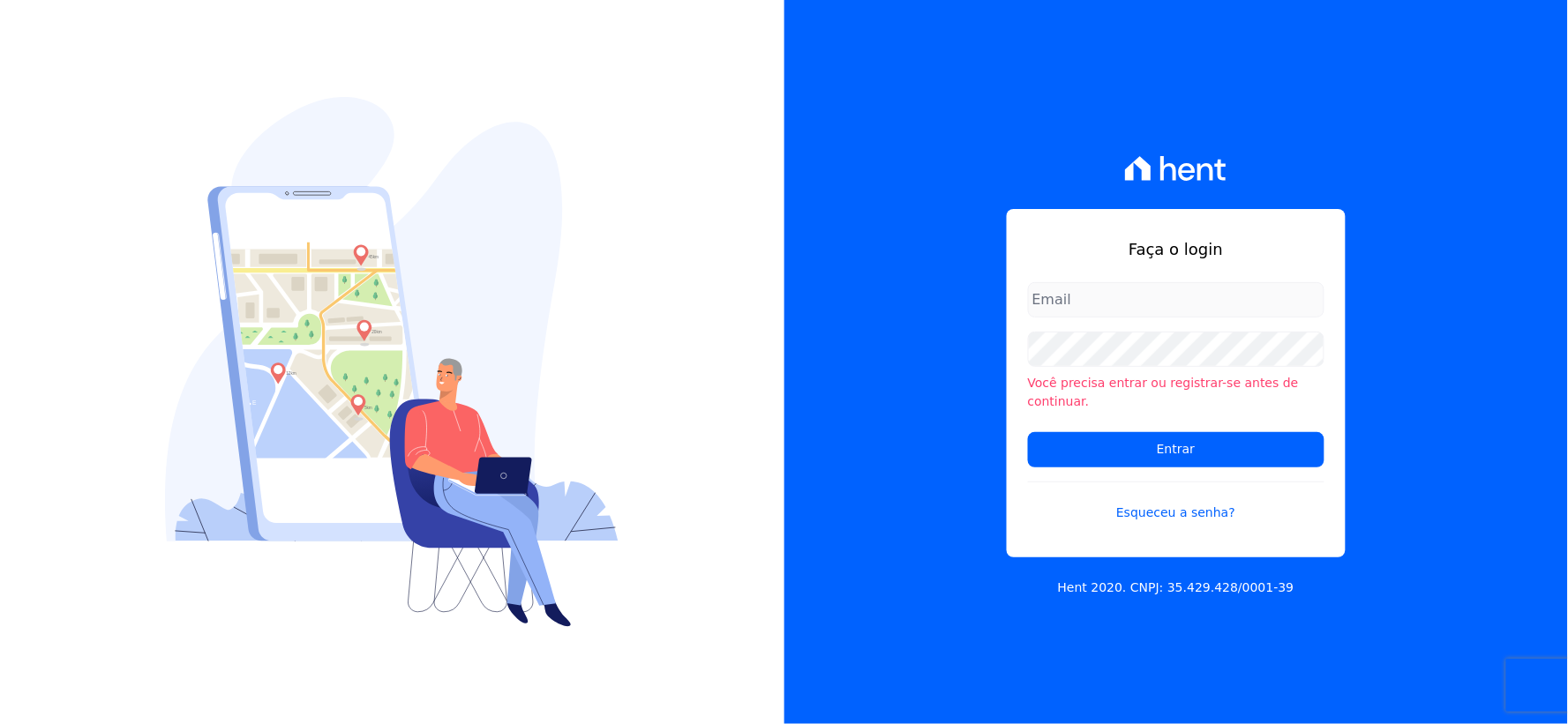
click at [1110, 317] on input "email" at bounding box center [1175, 300] width 296 height 35
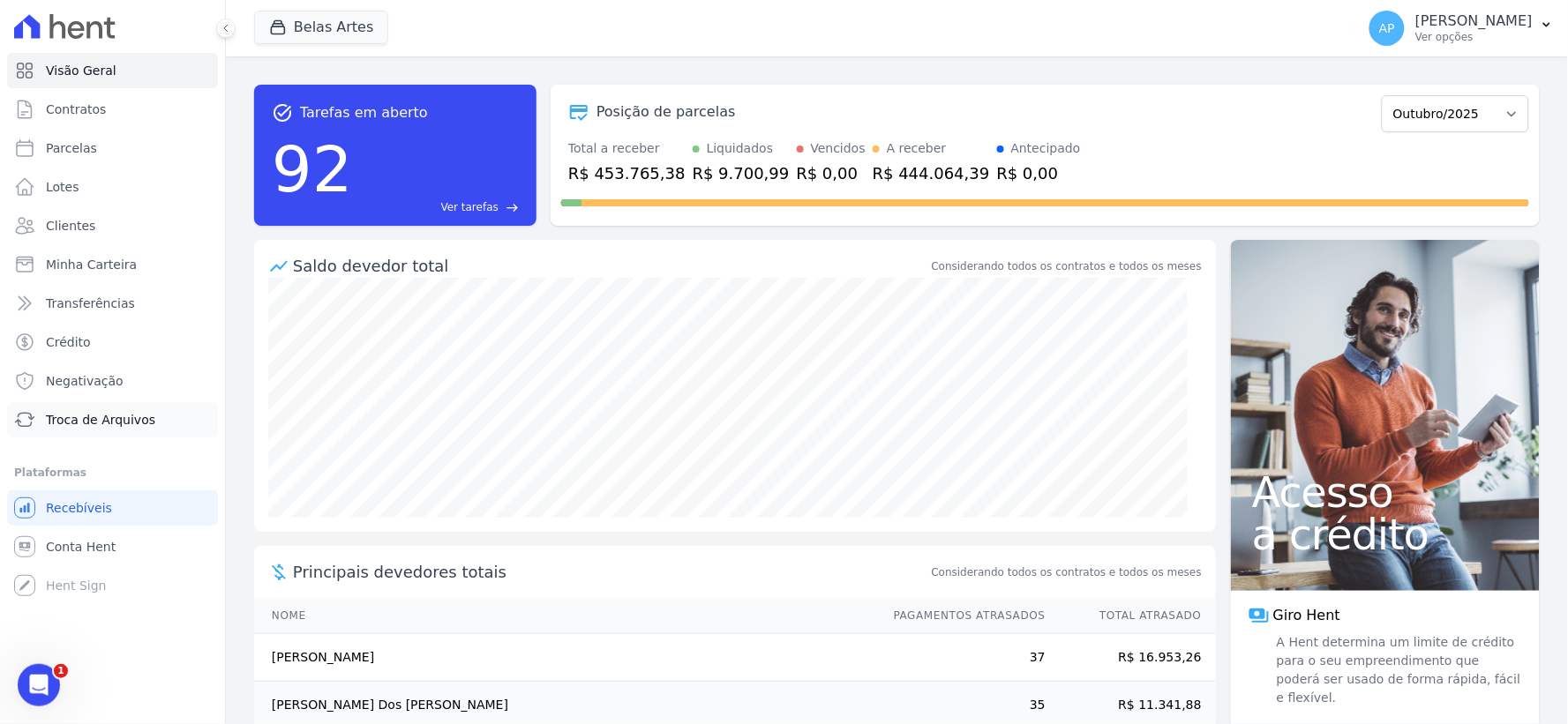
click at [106, 411] on span "Troca de Arquivos" at bounding box center [101, 420] width 110 height 18
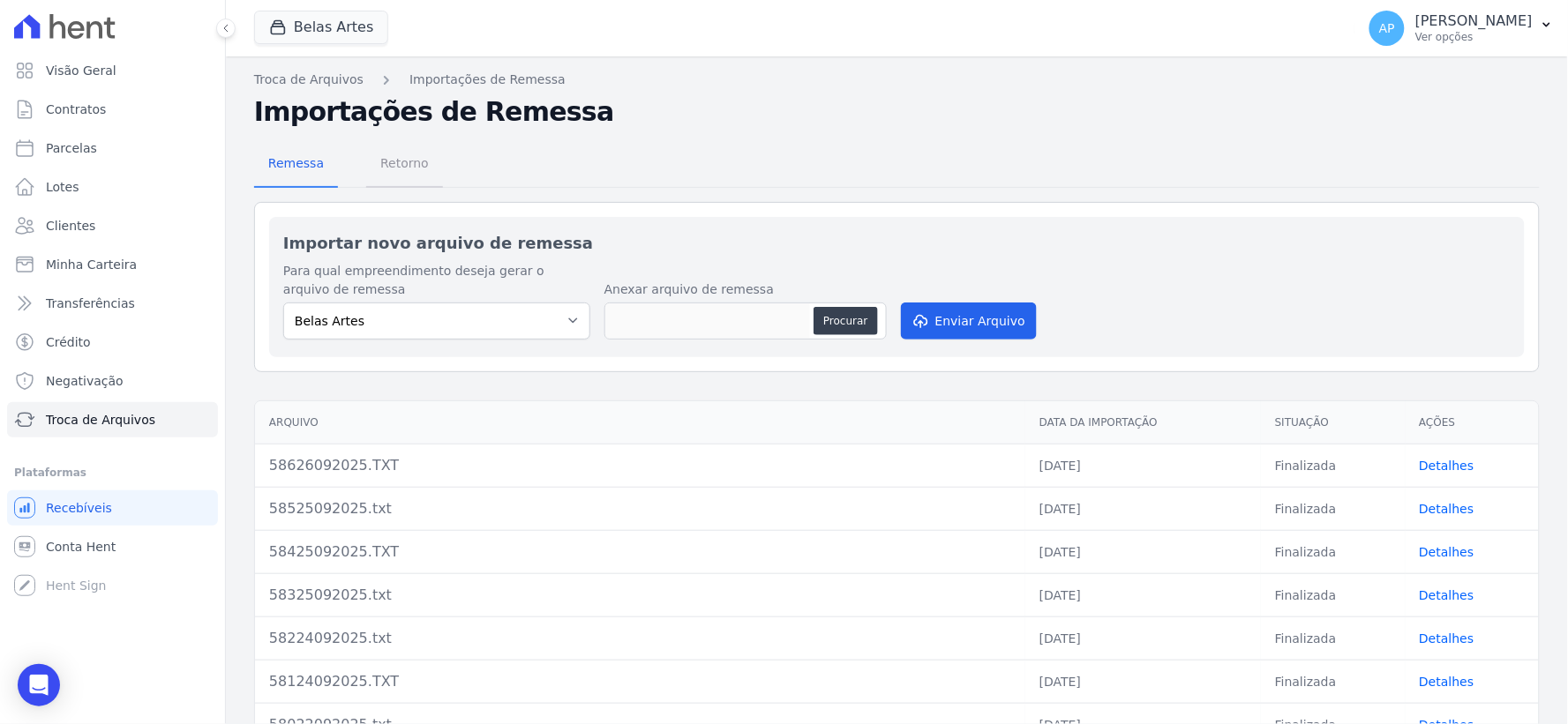
click at [416, 156] on span "Retorno" at bounding box center [404, 164] width 70 height 35
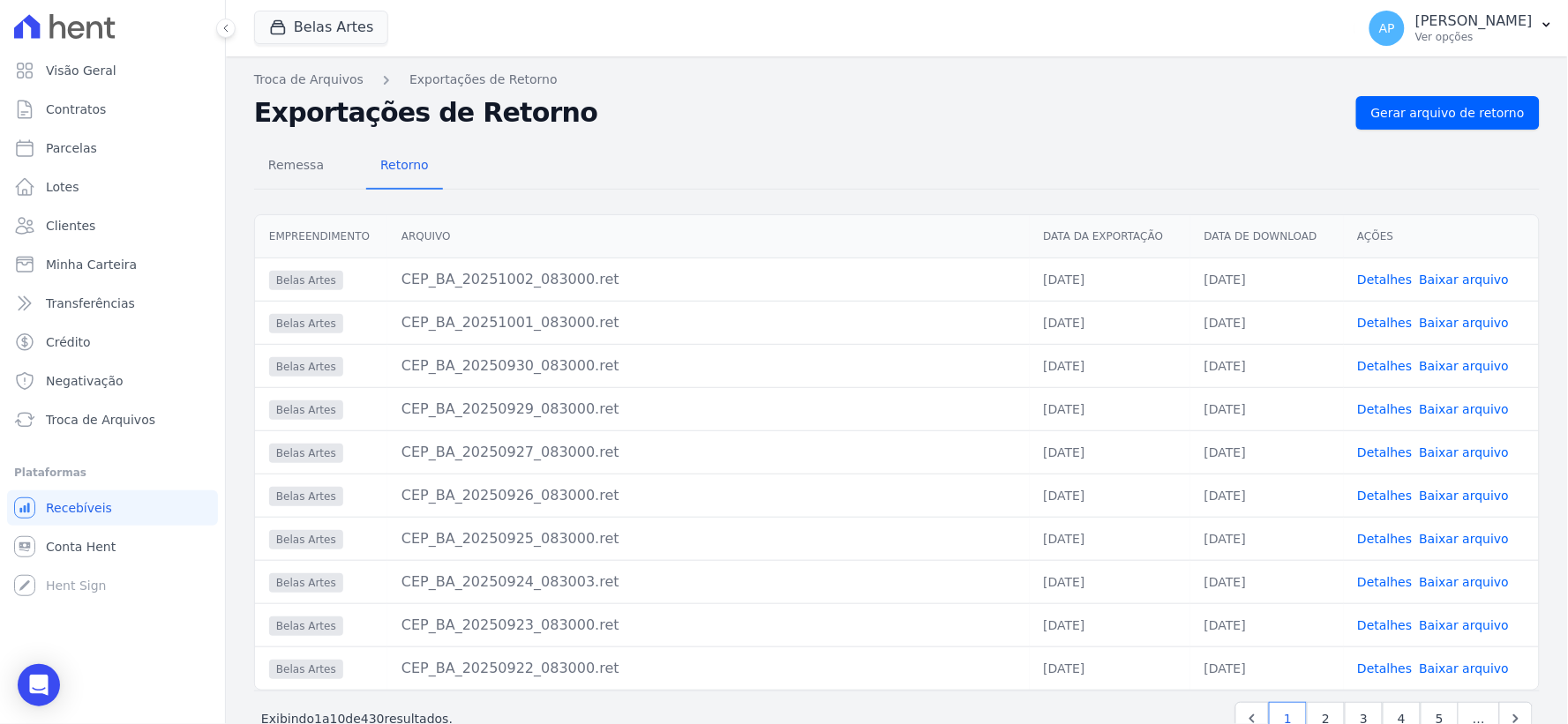
scroll to position [47, 0]
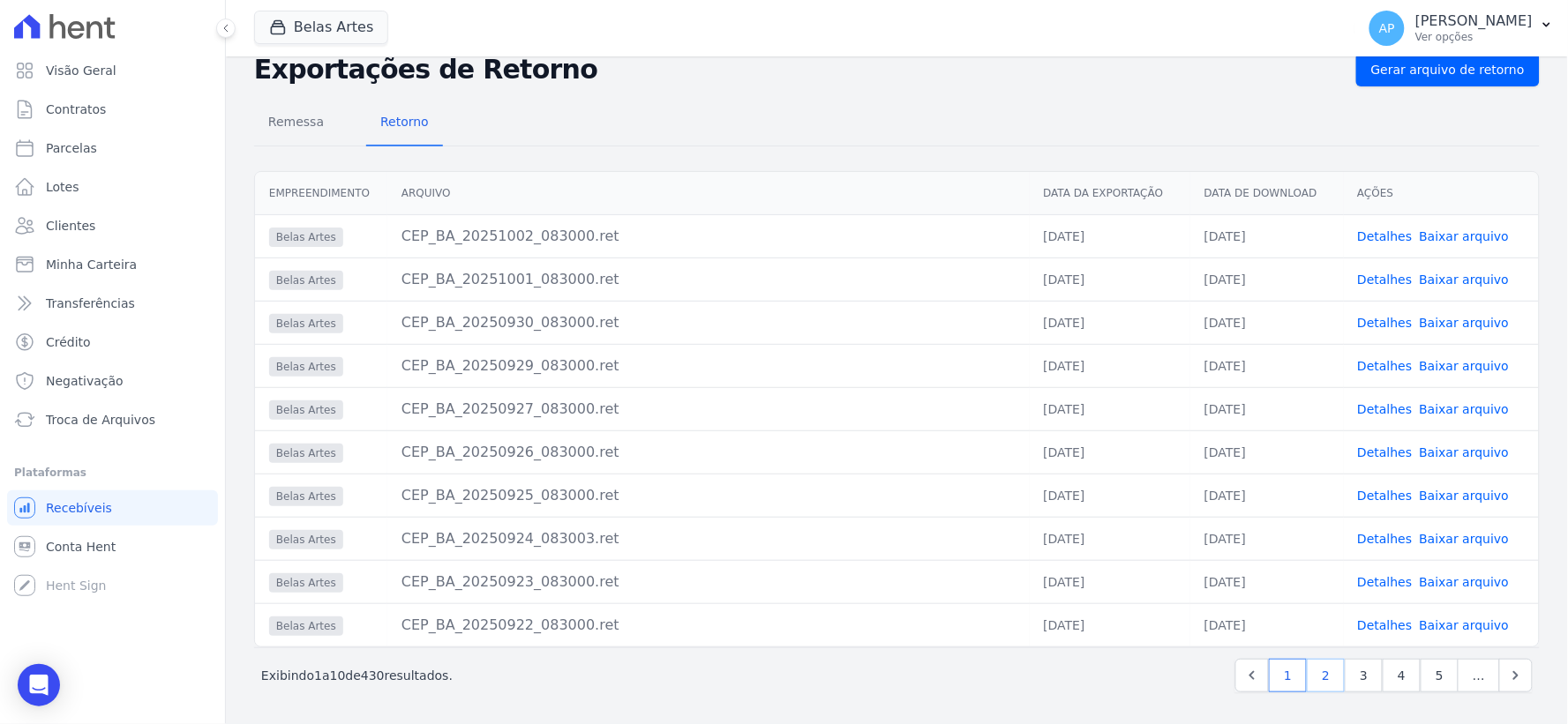
click at [1321, 681] on link "2" at bounding box center [1326, 675] width 38 height 34
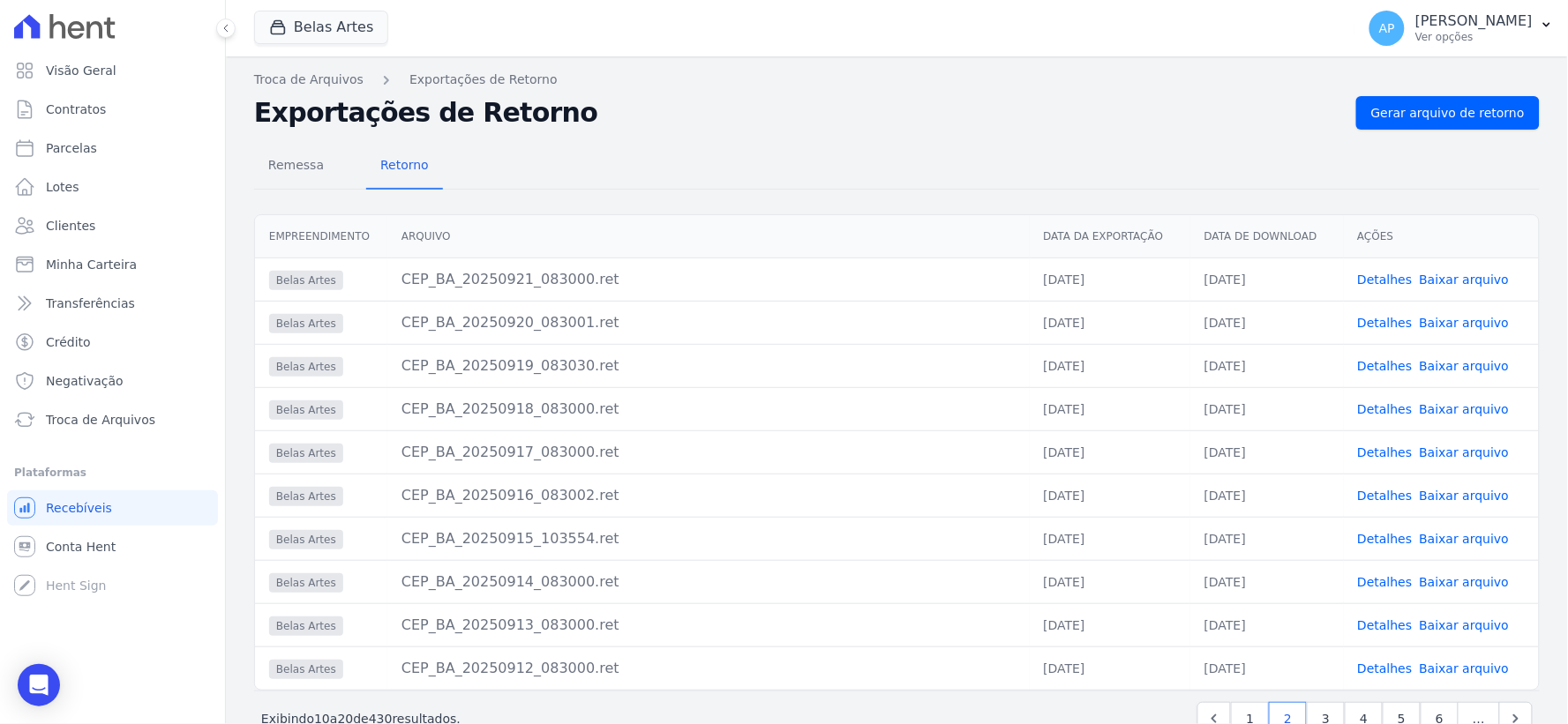
click at [1429, 367] on link "Baixar arquivo" at bounding box center [1465, 366] width 90 height 14
click at [1430, 320] on link "Baixar arquivo" at bounding box center [1465, 323] width 90 height 14
click at [1447, 274] on link "Baixar arquivo" at bounding box center [1465, 279] width 90 height 14
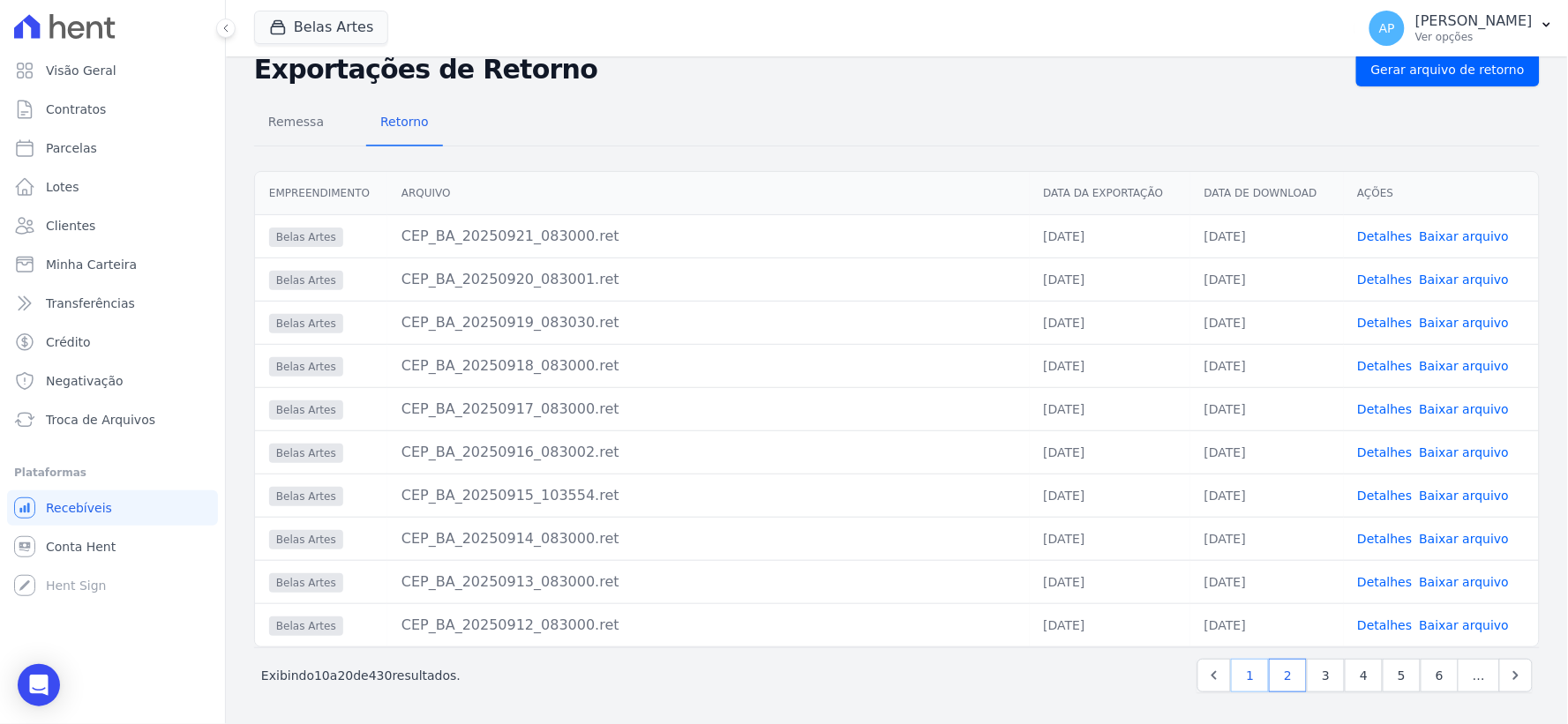
click at [1240, 672] on link "1" at bounding box center [1250, 675] width 38 height 34
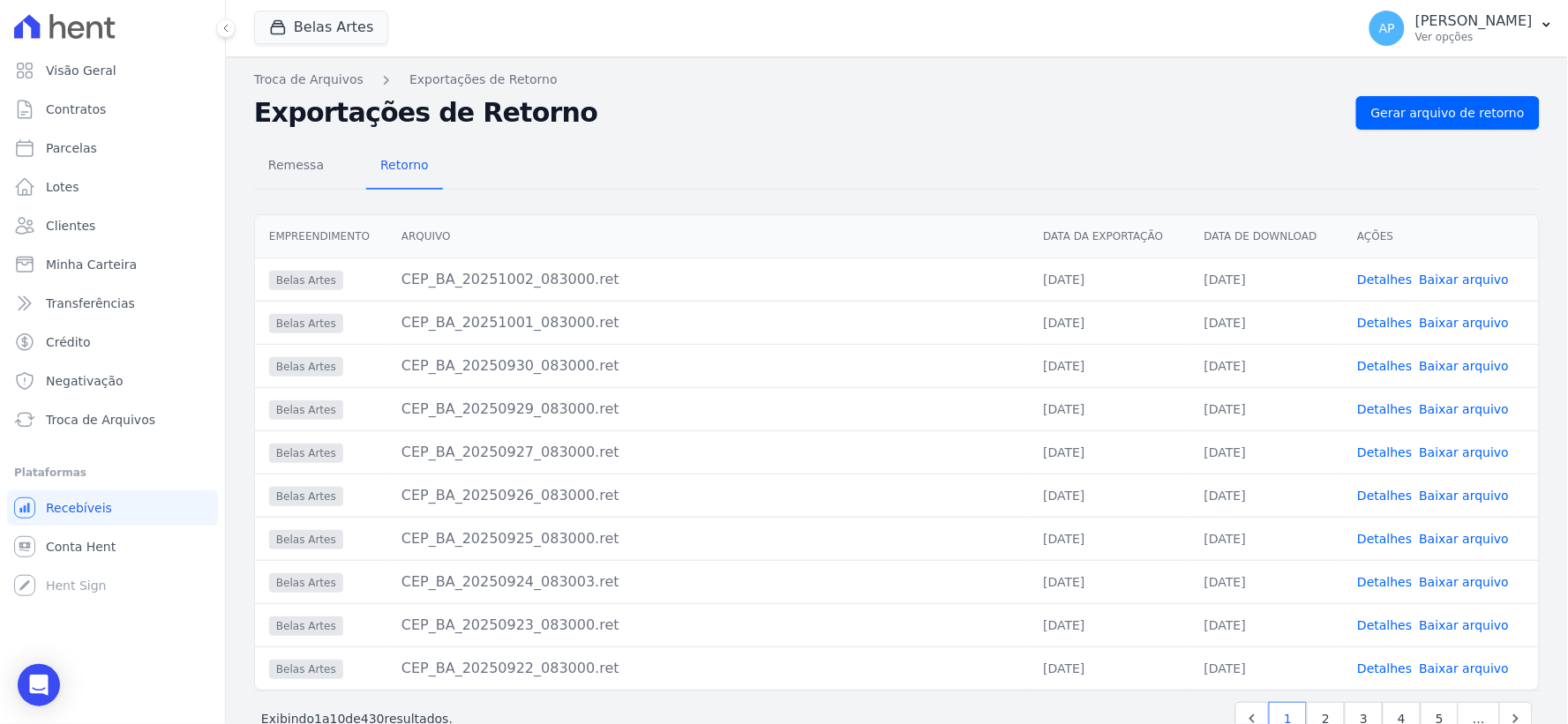
scroll to position [47, 0]
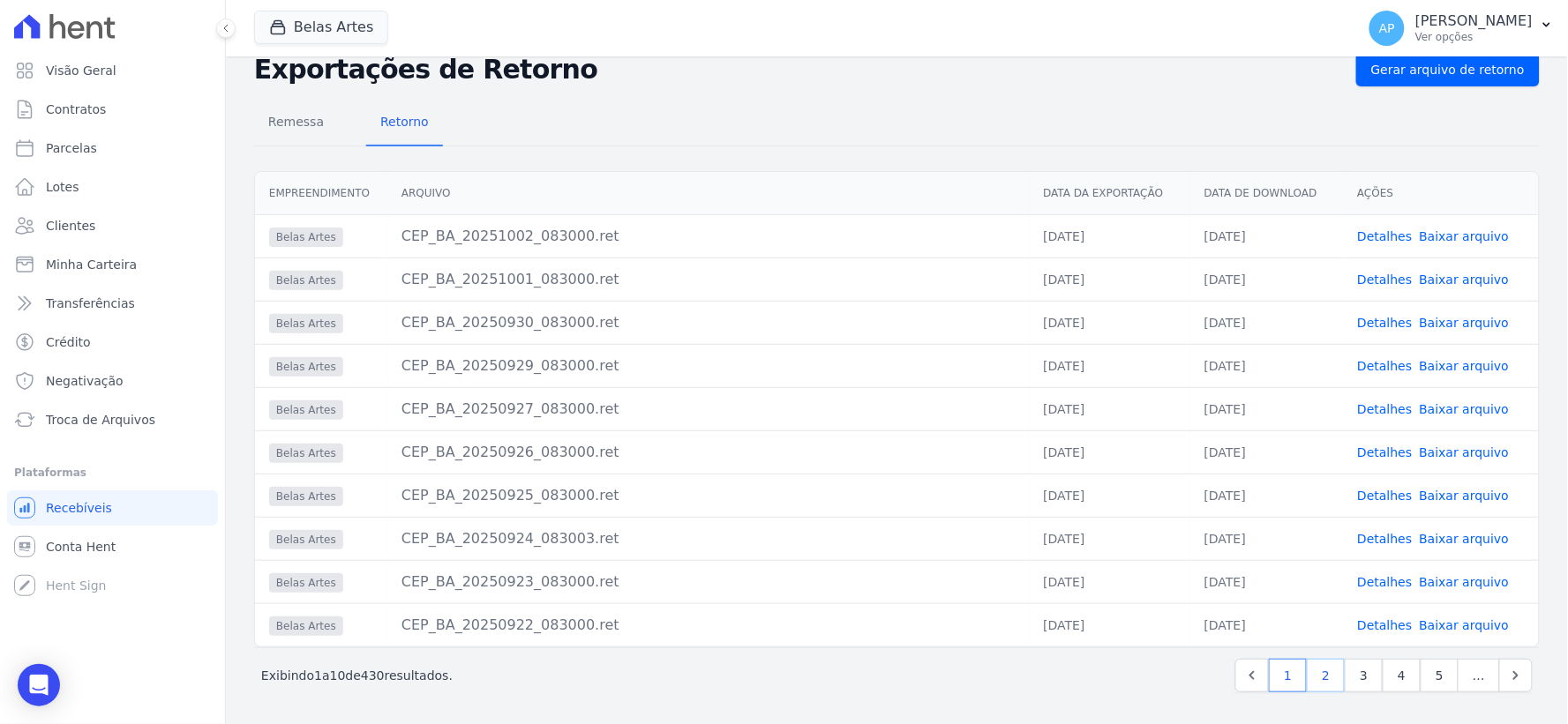
click at [1321, 681] on link "2" at bounding box center [1326, 675] width 38 height 34
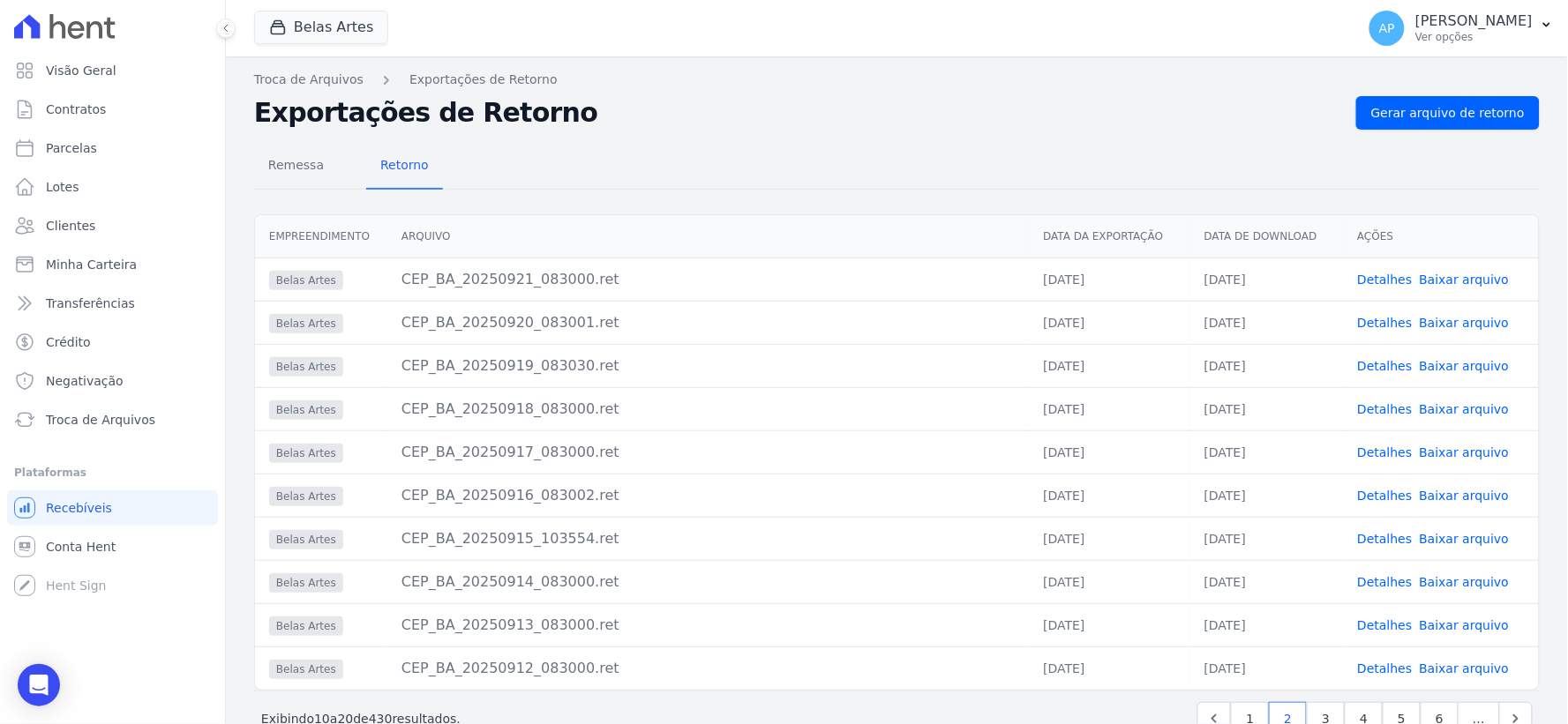
scroll to position [47, 0]
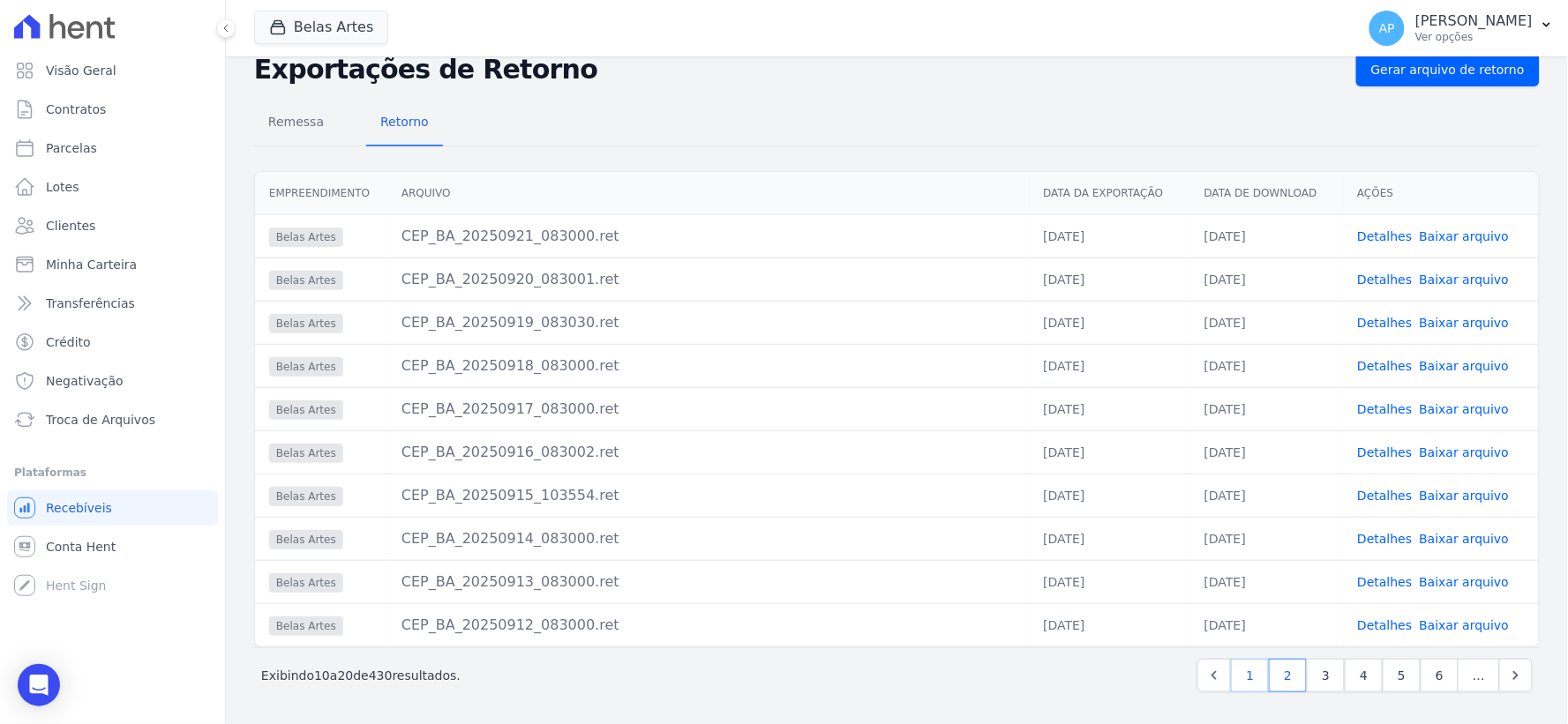
click at [1245, 682] on link "1" at bounding box center [1250, 675] width 38 height 34
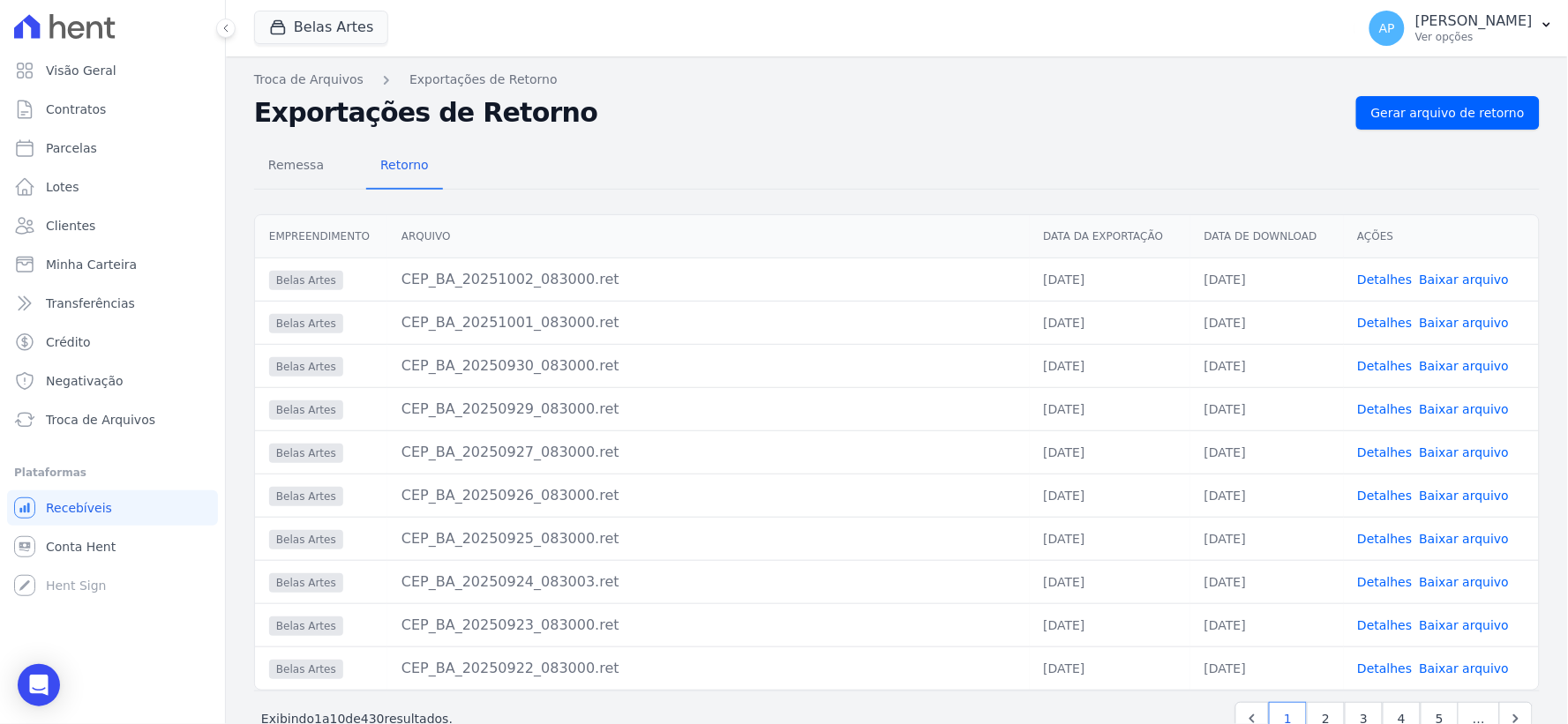
click at [1435, 540] on link "Baixar arquivo" at bounding box center [1465, 539] width 90 height 14
